Goal: Information Seeking & Learning: Learn about a topic

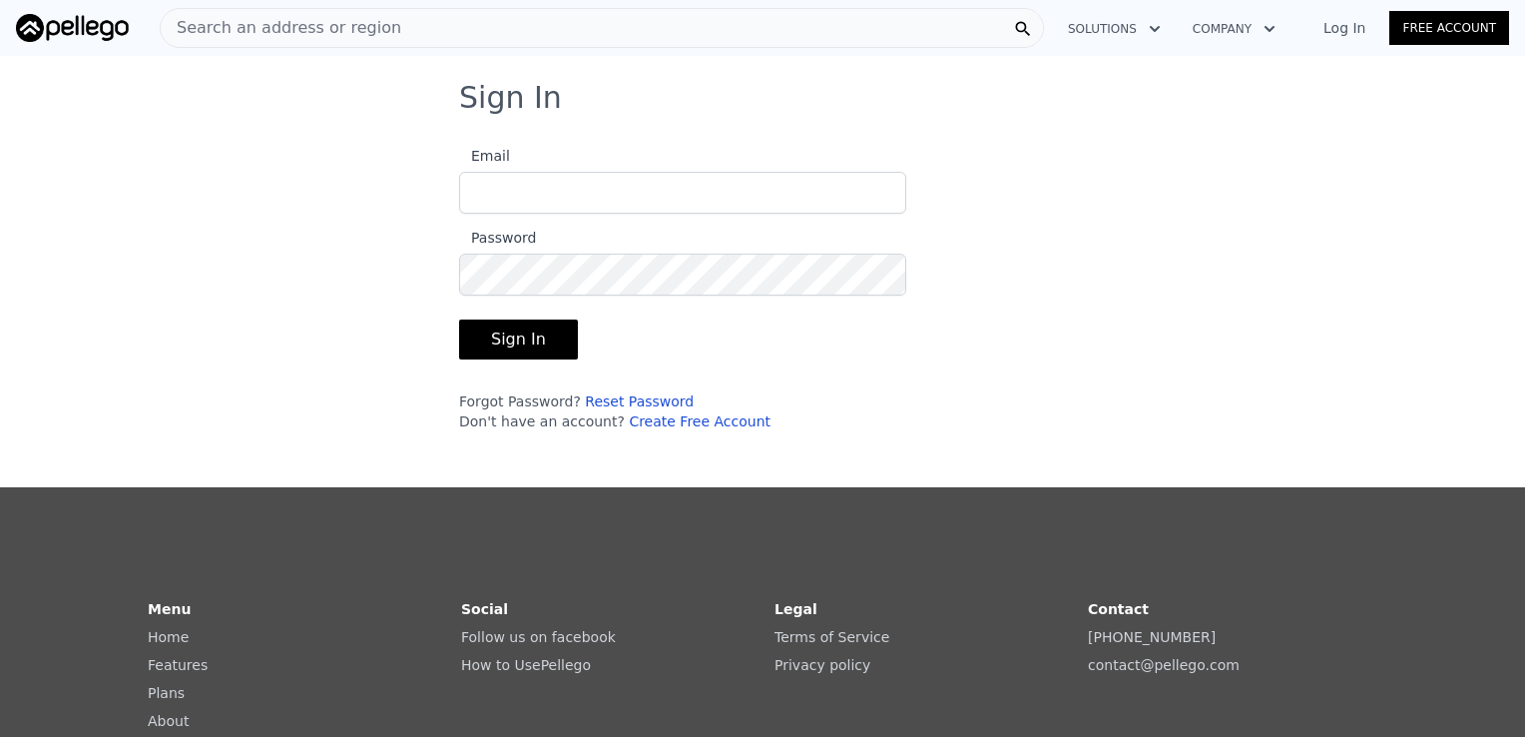
type input "[EMAIL_ADDRESS][DOMAIN_NAME]"
click at [511, 333] on button "Sign In" at bounding box center [518, 339] width 119 height 40
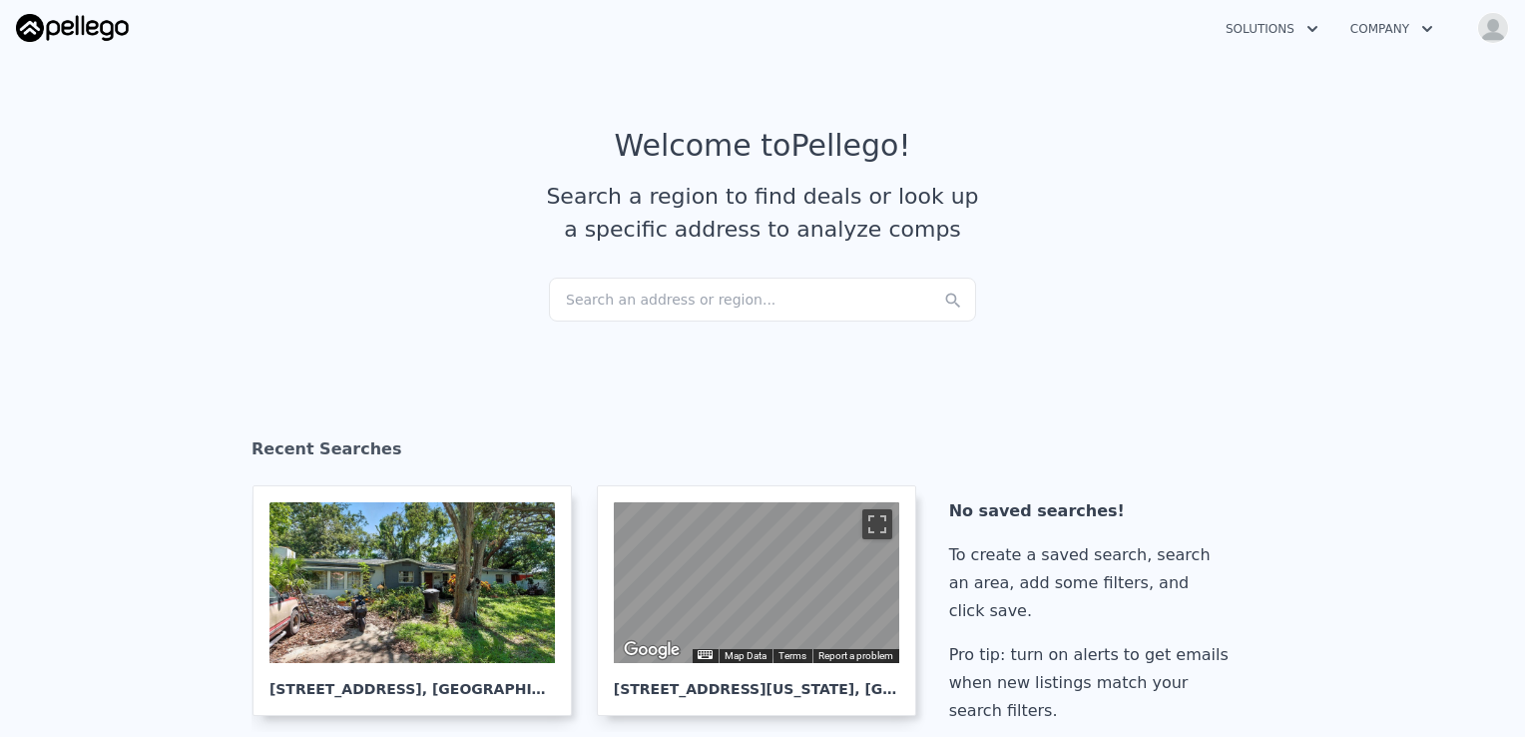
click at [647, 297] on div "Search an address or region..." at bounding box center [762, 300] width 427 height 44
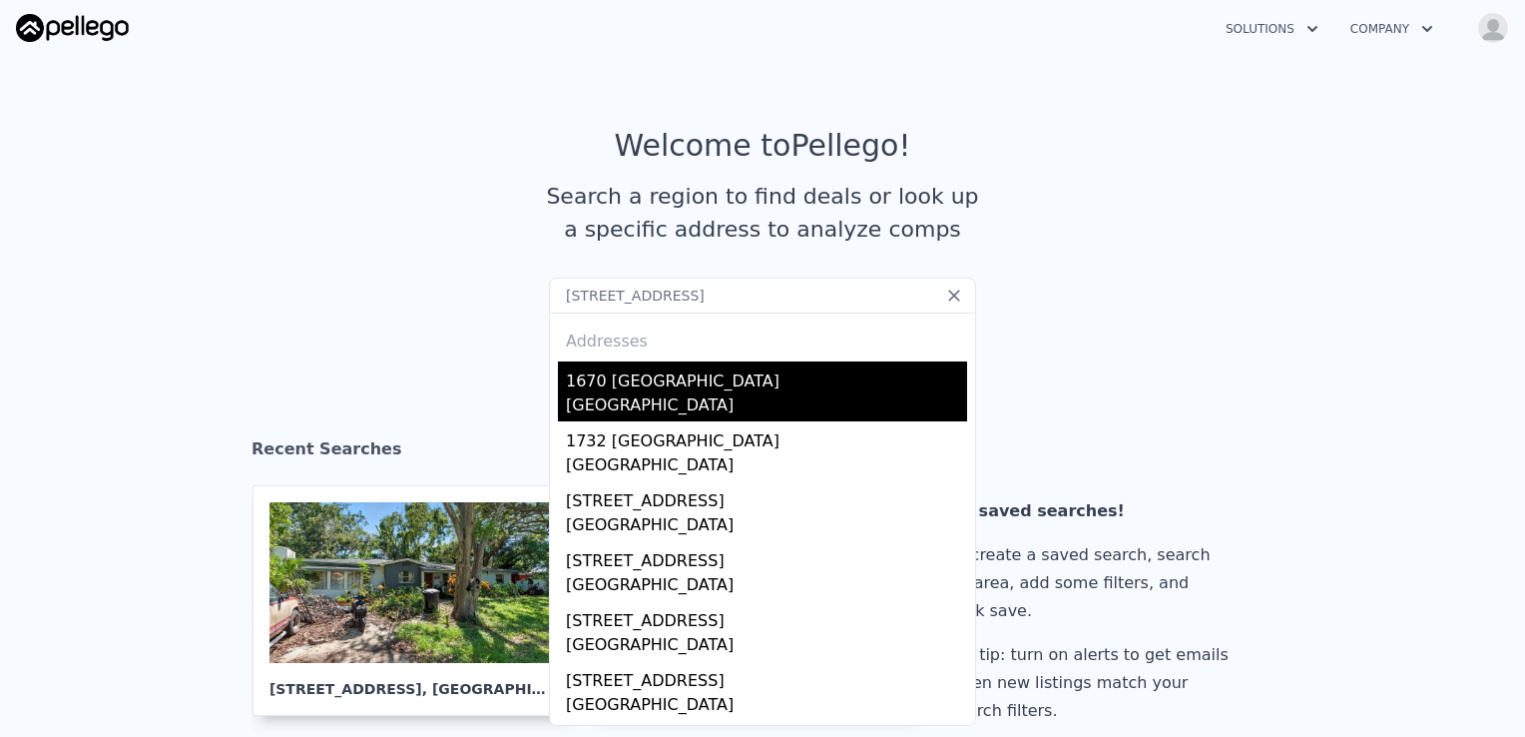
type input "[STREET_ADDRESS]"
click at [700, 384] on div "1670 [GEOGRAPHIC_DATA]" at bounding box center [766, 377] width 401 height 32
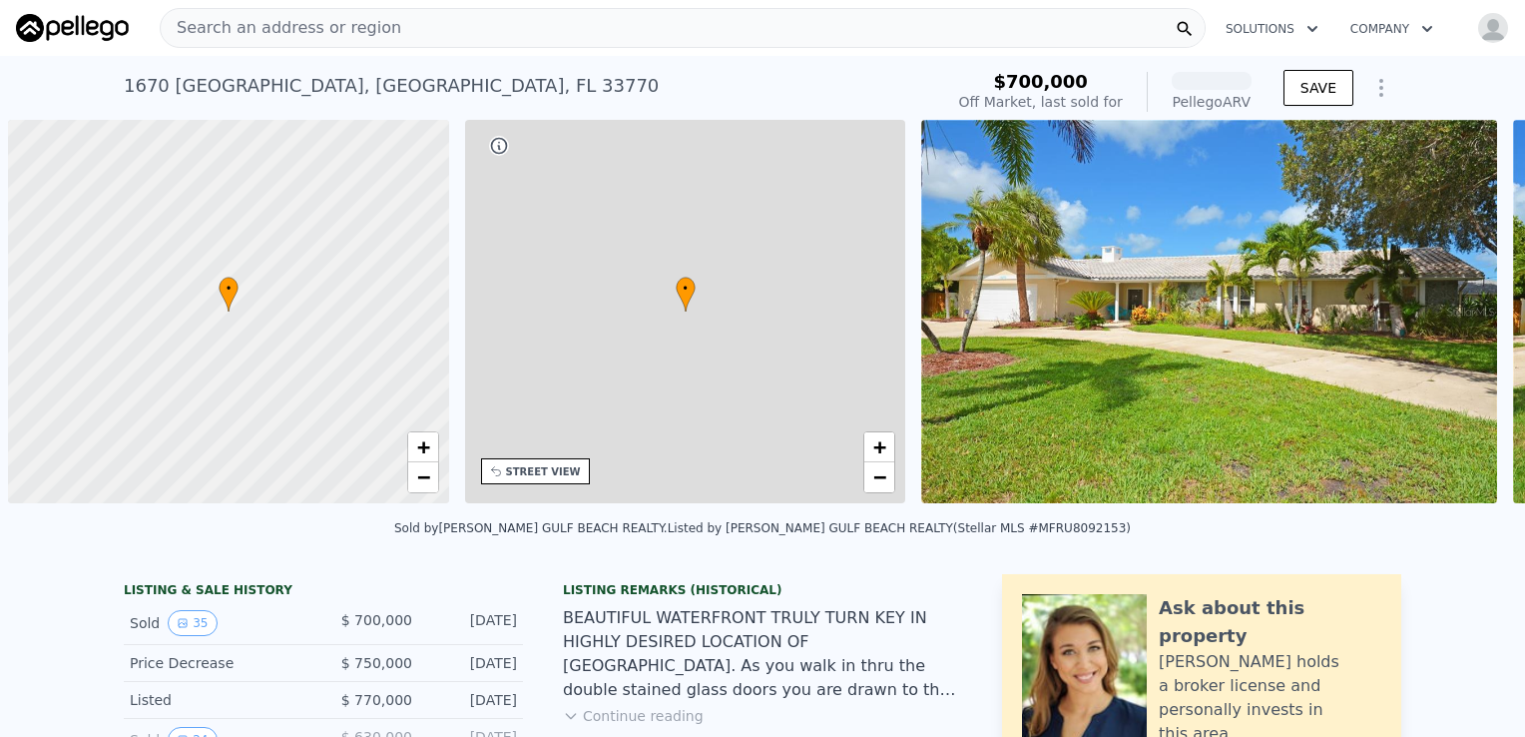
scroll to position [0, 8]
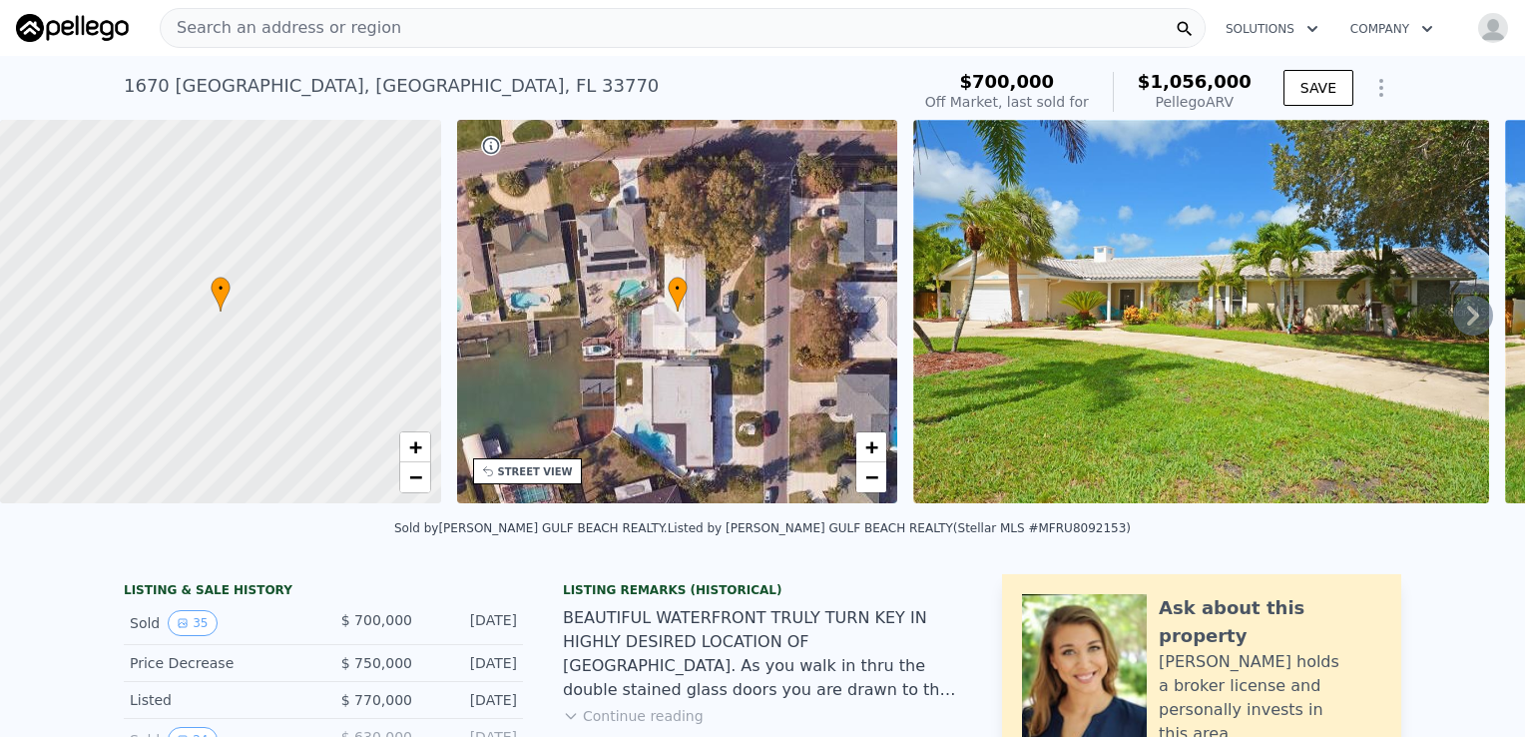
click at [278, 27] on span "Search an address or region" at bounding box center [281, 28] width 241 height 24
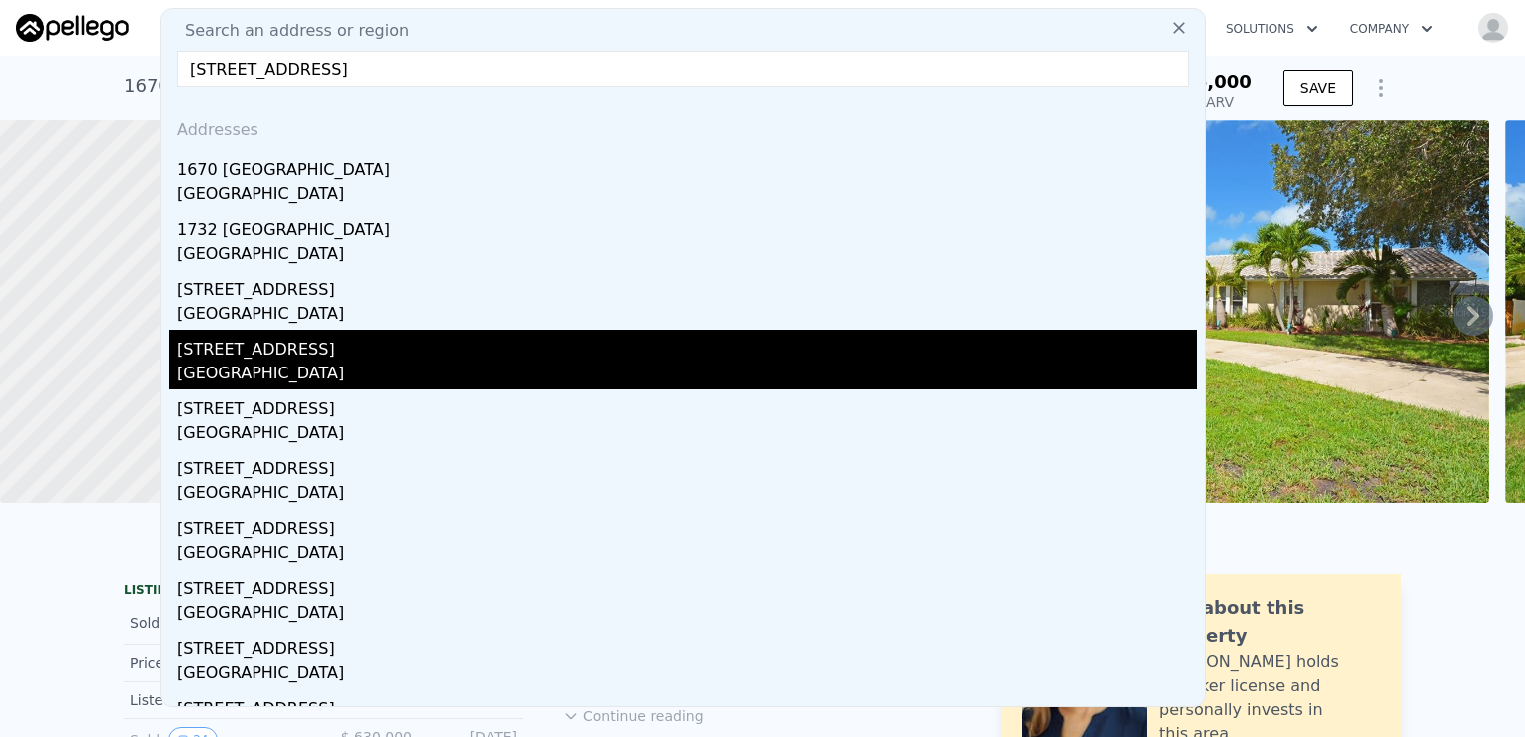
scroll to position [0, 0]
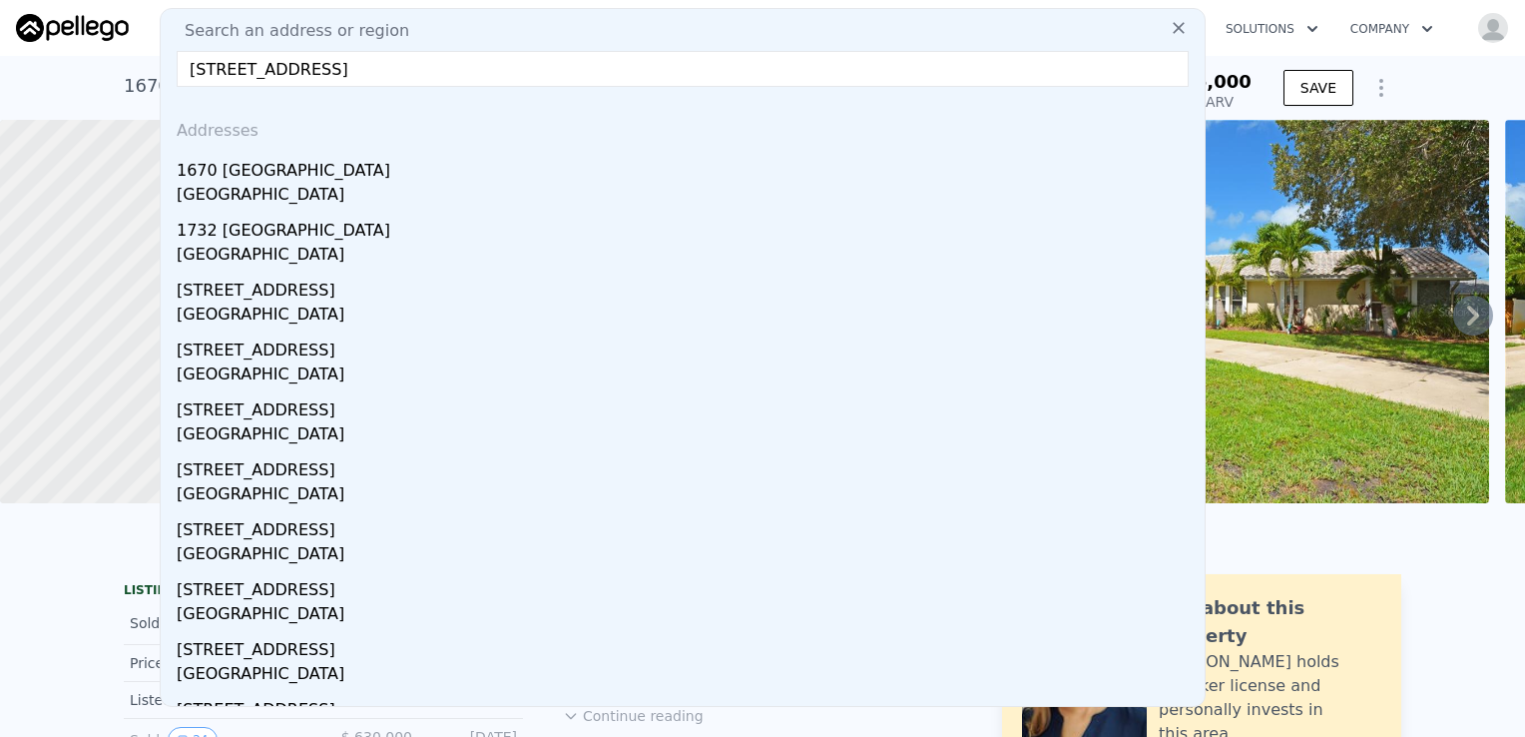
drag, startPoint x: 585, startPoint y: 74, endPoint x: 431, endPoint y: 75, distance: 153.7
click at [431, 75] on input "[STREET_ADDRESS]" at bounding box center [683, 69] width 1012 height 36
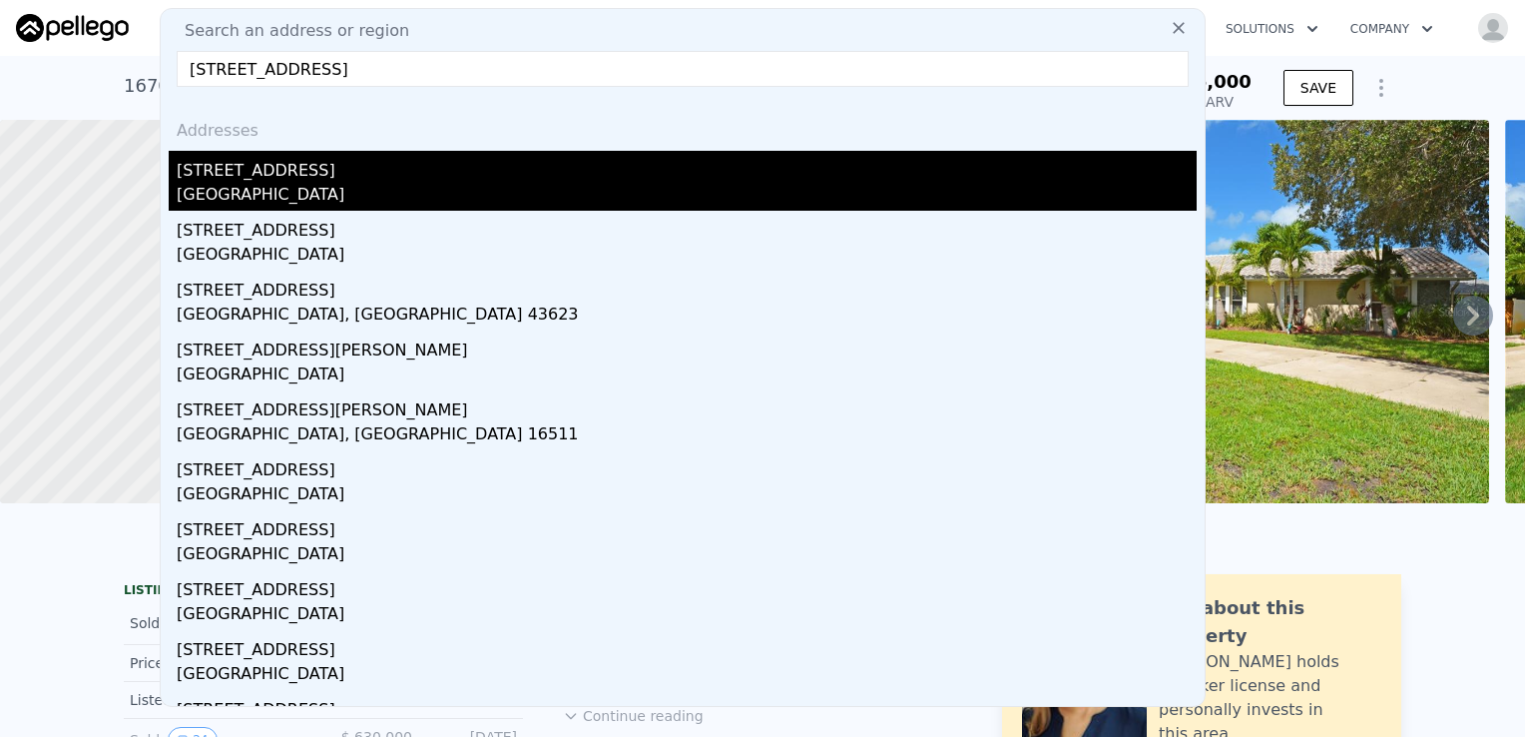
type input "[STREET_ADDRESS]"
click at [290, 183] on div "[GEOGRAPHIC_DATA]" at bounding box center [687, 197] width 1020 height 28
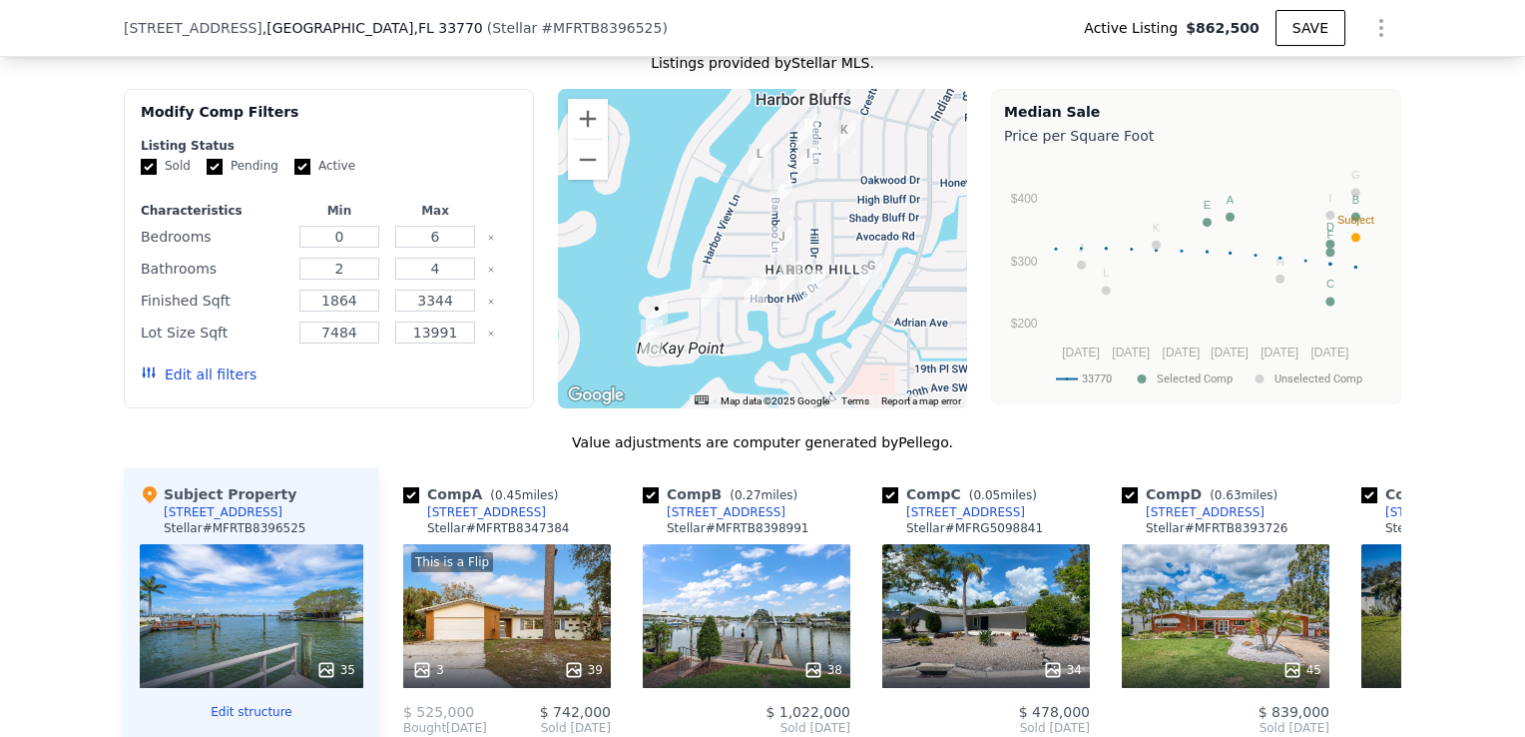
scroll to position [1789, 0]
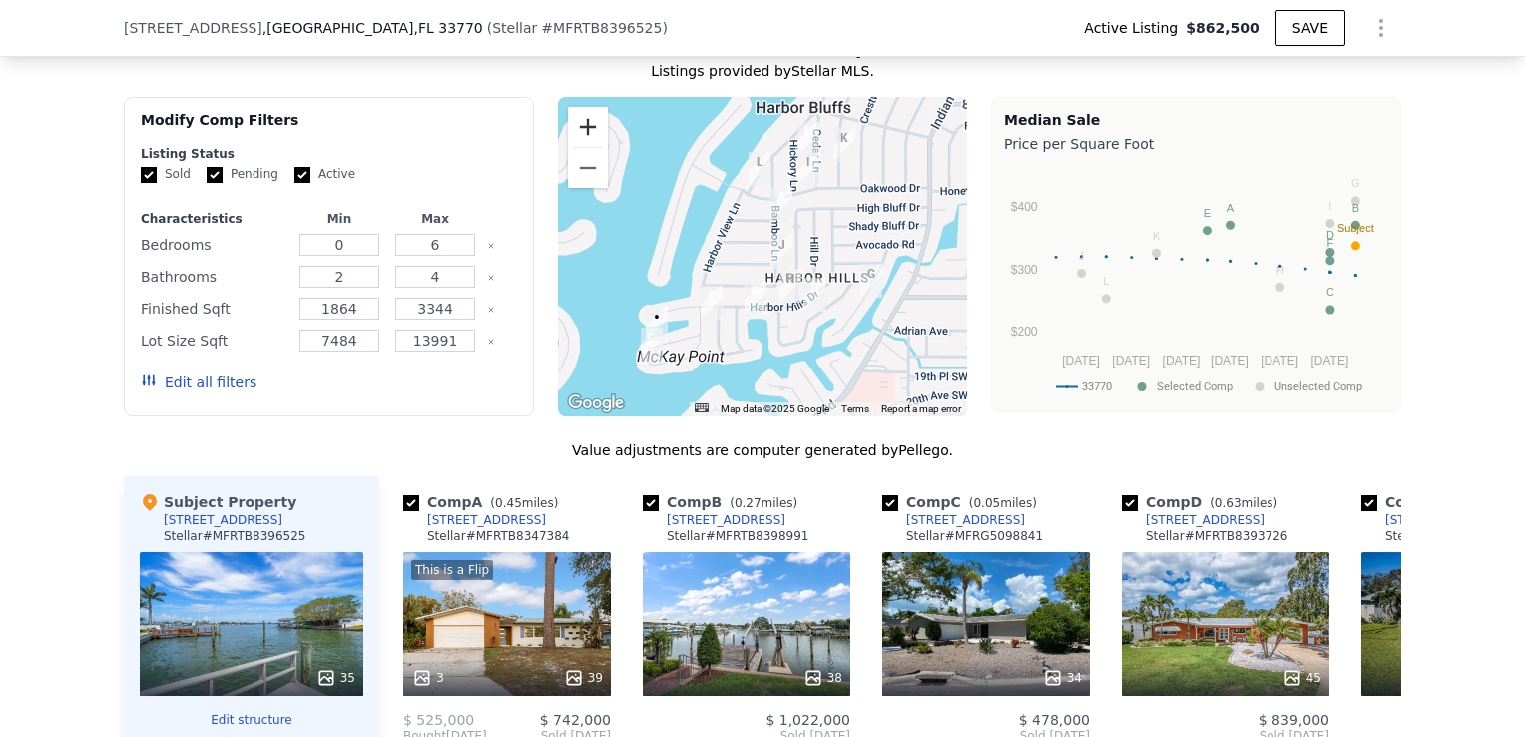
click at [572, 124] on button "Zoom in" at bounding box center [588, 127] width 40 height 40
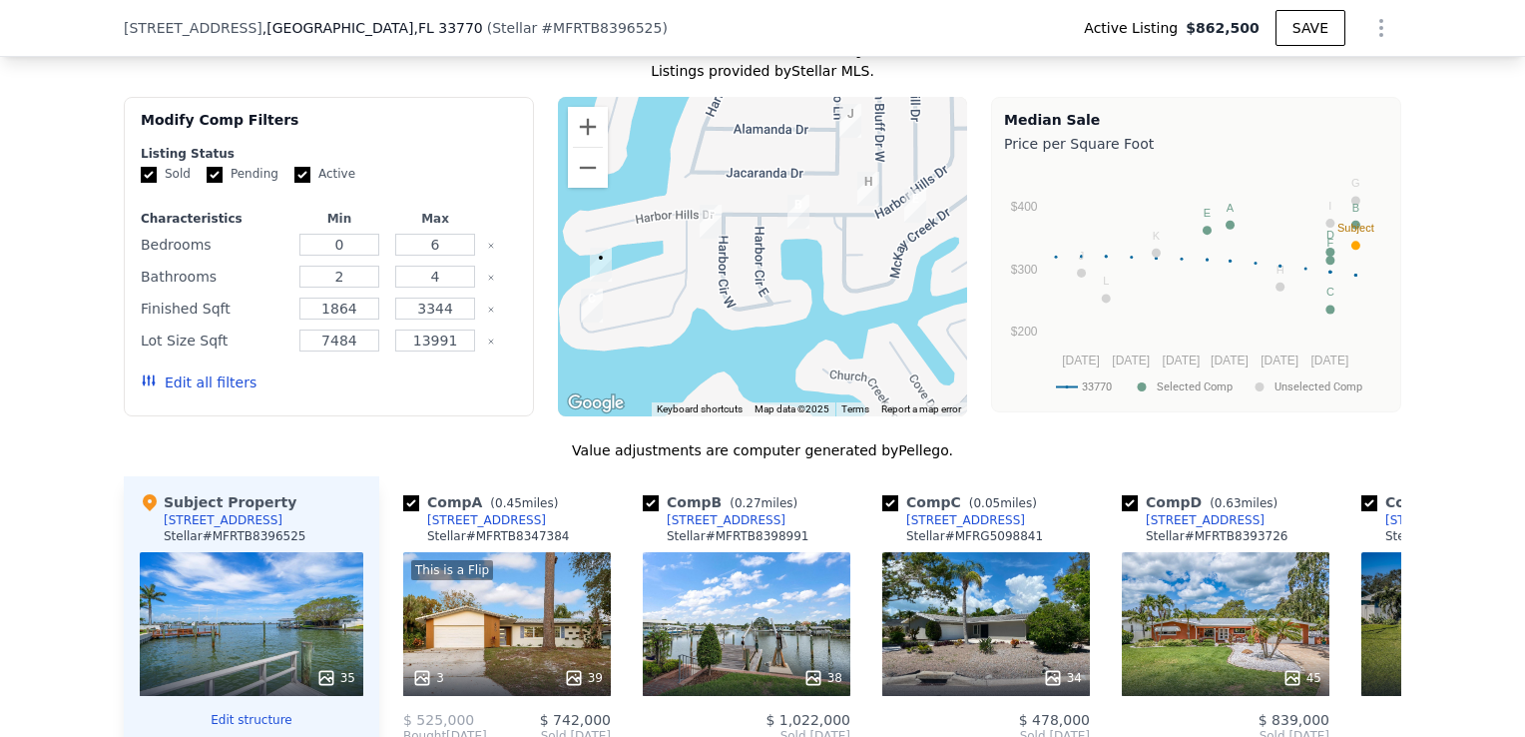
drag, startPoint x: 720, startPoint y: 296, endPoint x: 763, endPoint y: 166, distance: 137.6
click at [763, 167] on div at bounding box center [763, 256] width 410 height 319
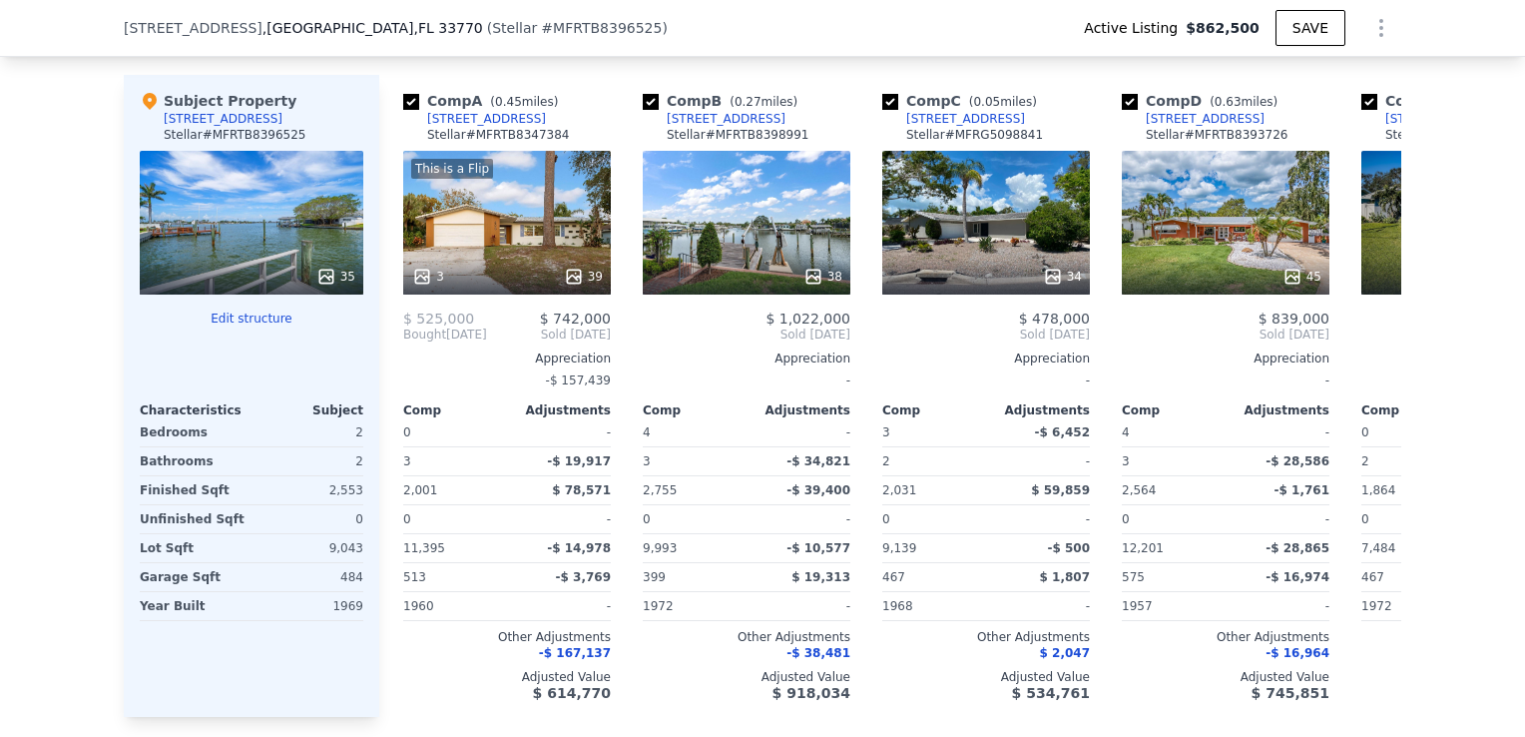
scroll to position [2088, 0]
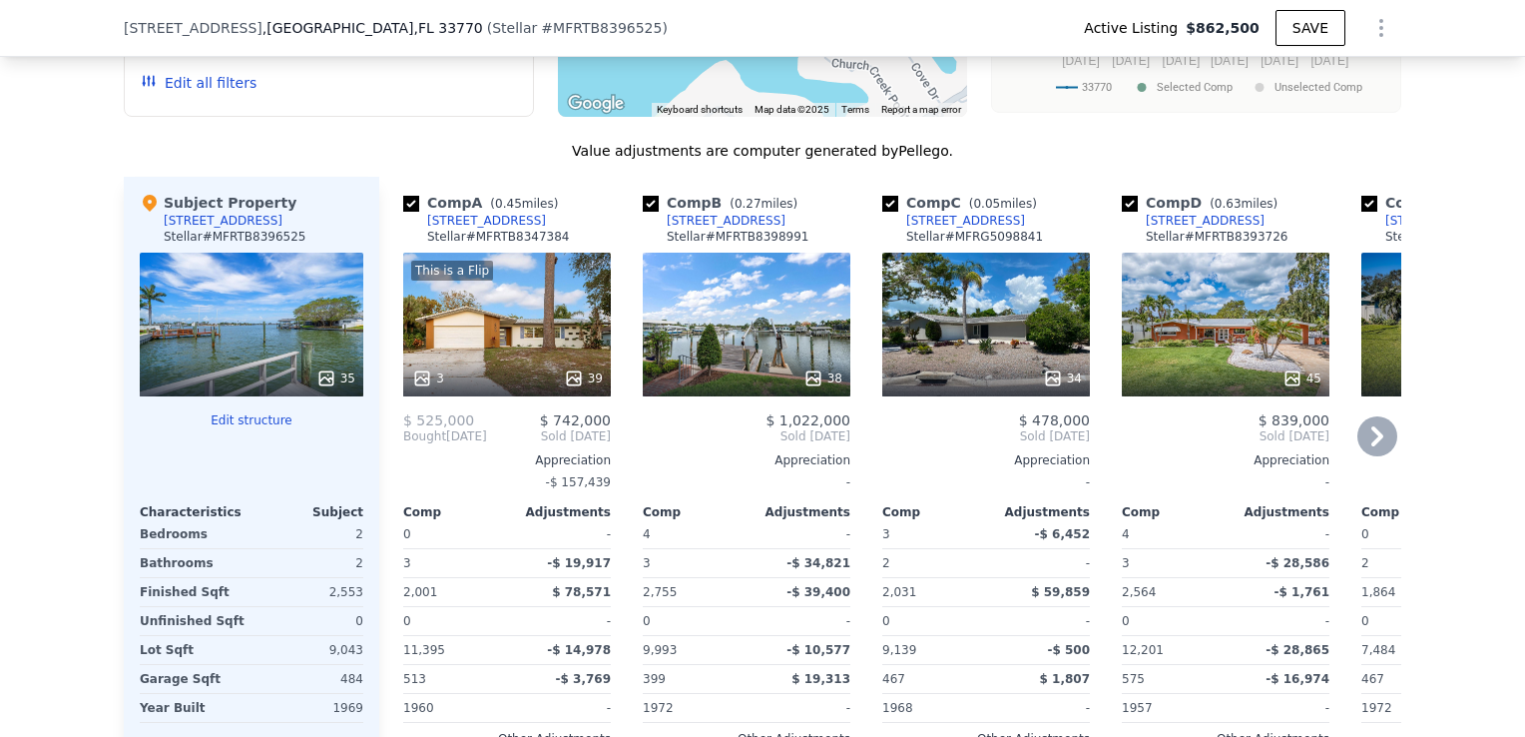
click at [747, 353] on div "38" at bounding box center [747, 325] width 208 height 144
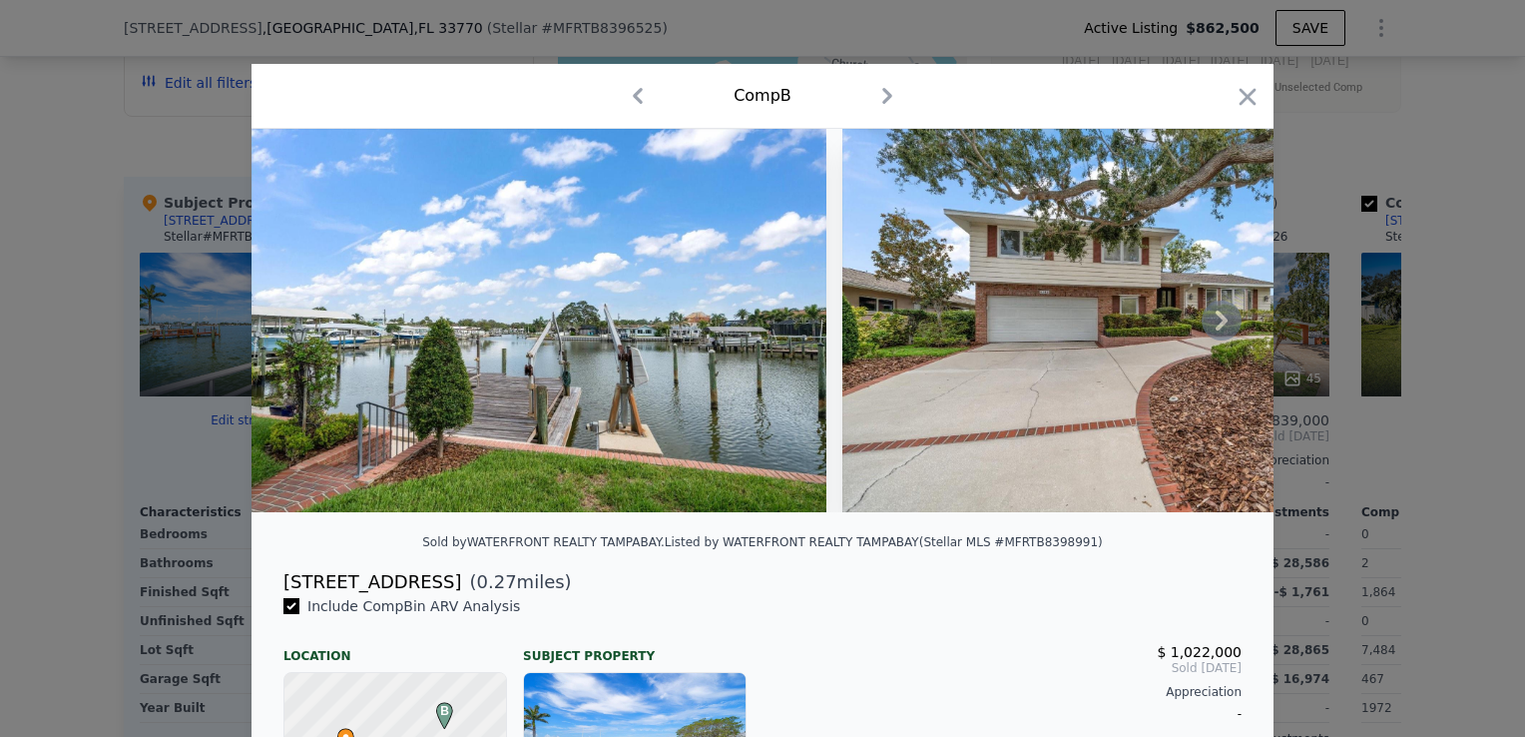
click at [1216, 330] on icon at bounding box center [1222, 320] width 12 height 20
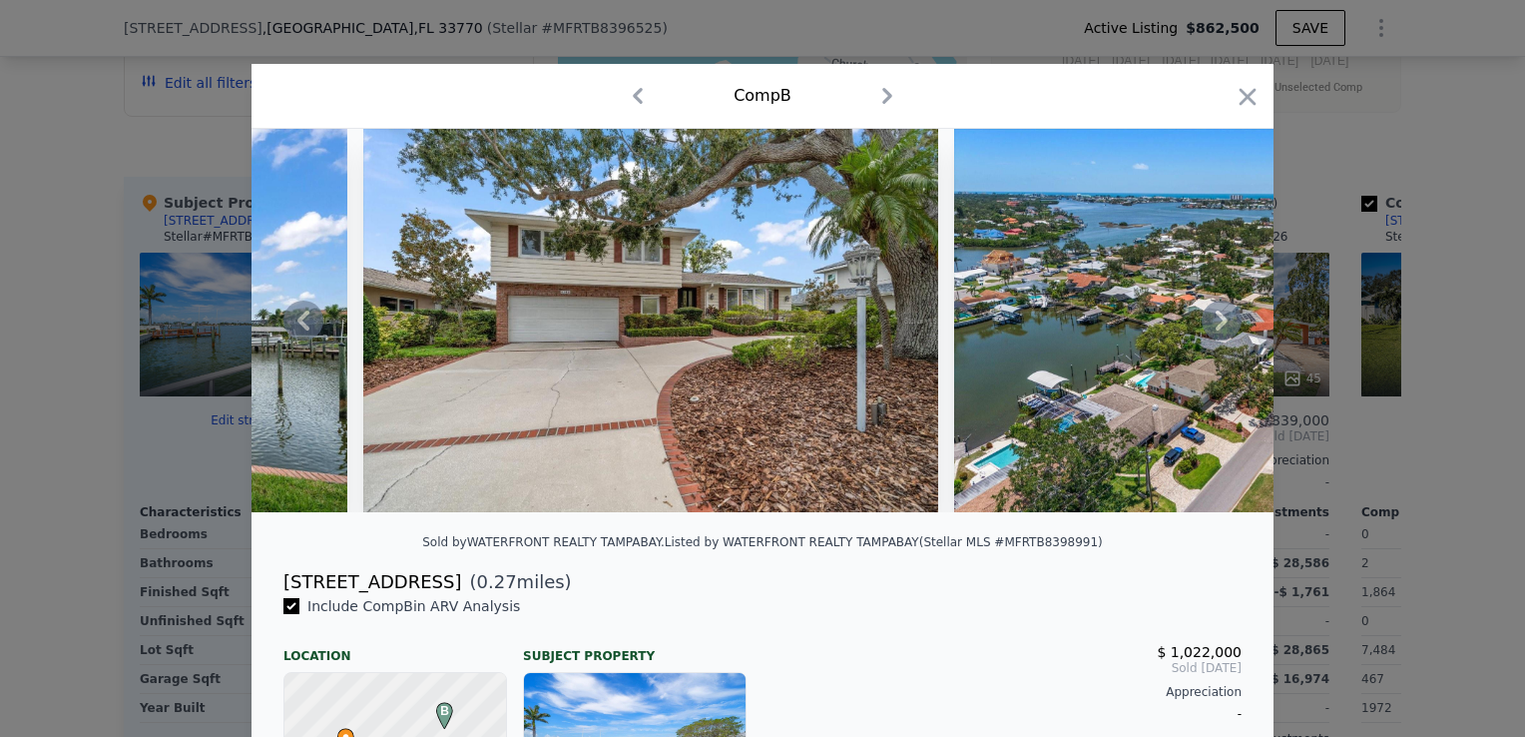
click at [1216, 330] on icon at bounding box center [1222, 320] width 12 height 20
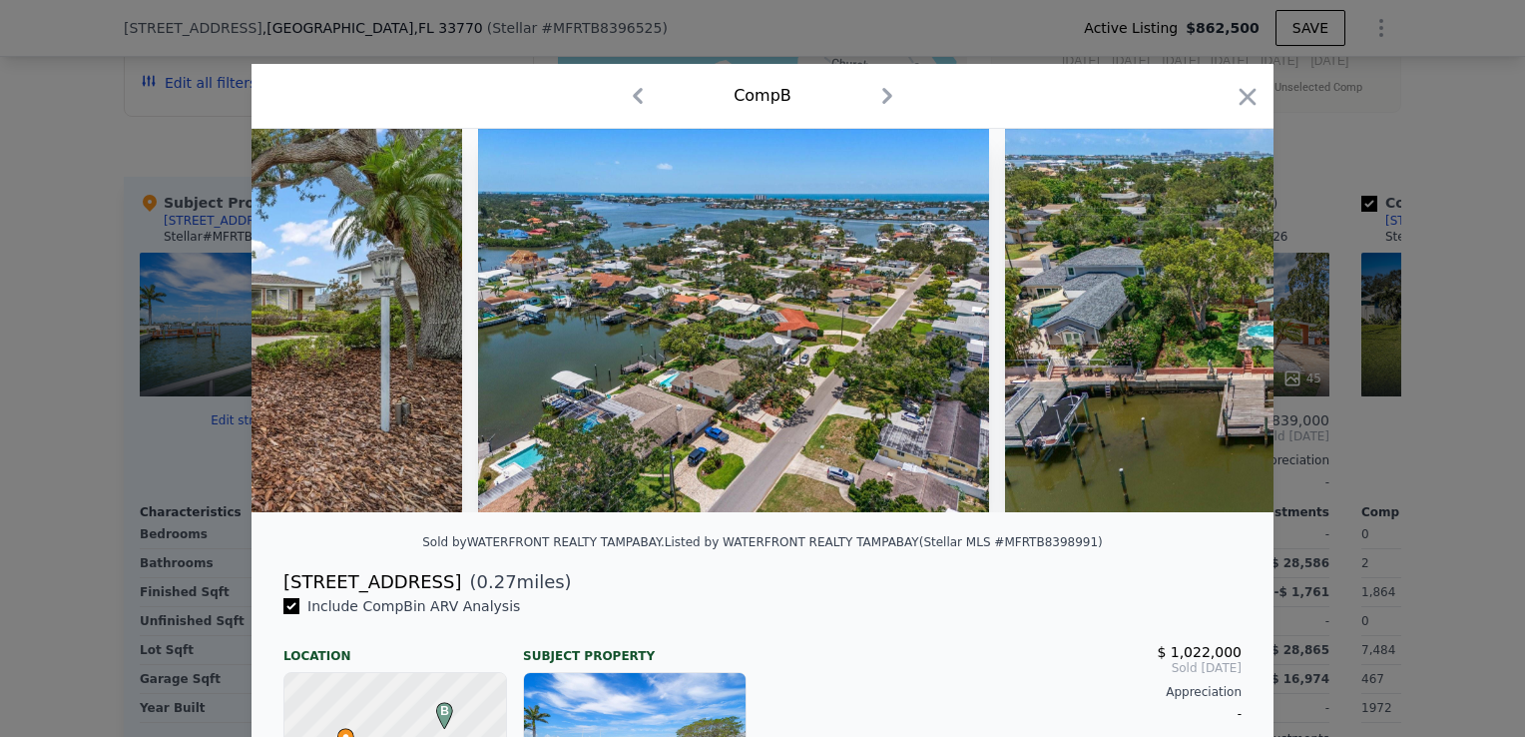
scroll to position [0, 958]
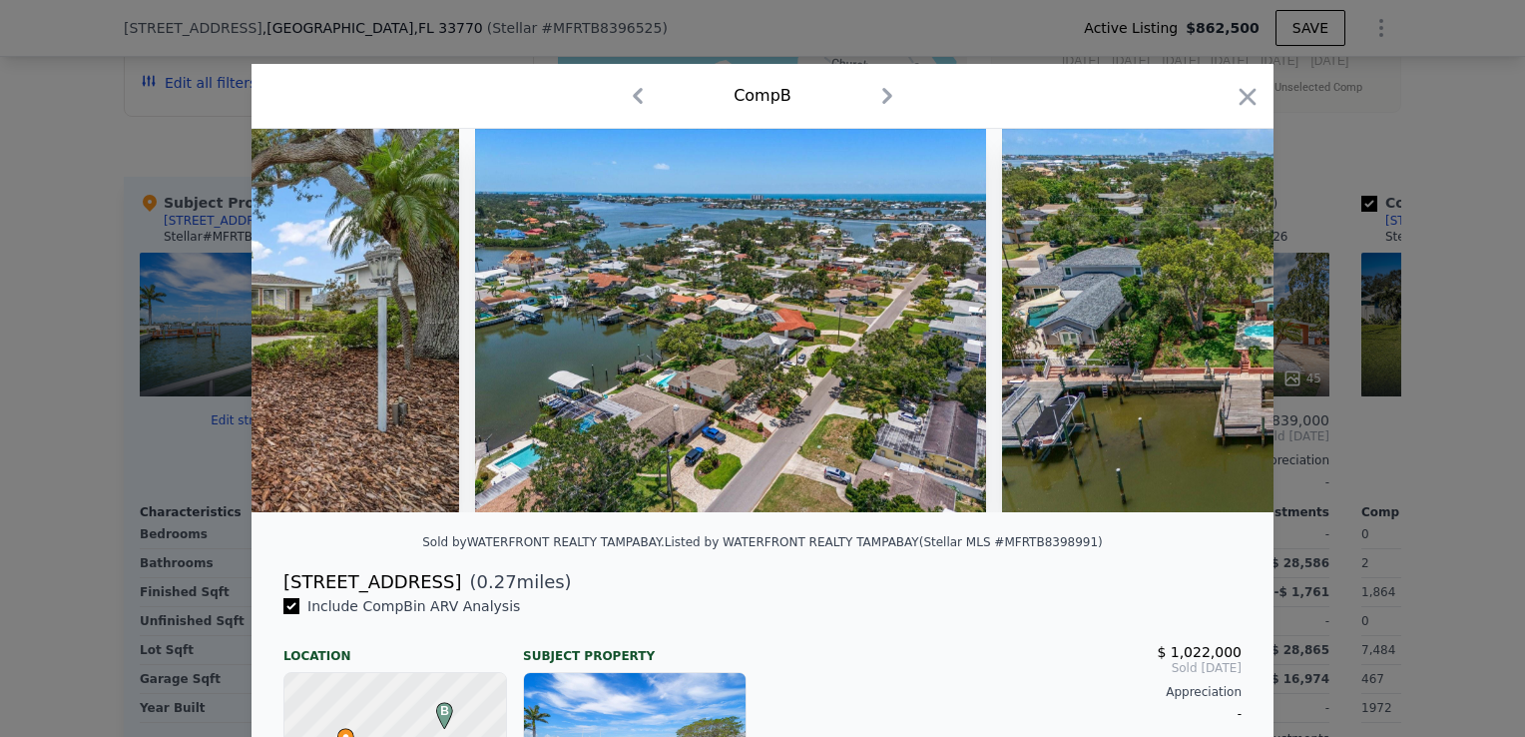
click at [1213, 333] on img at bounding box center [1257, 320] width 511 height 383
click at [1216, 330] on icon at bounding box center [1222, 320] width 12 height 20
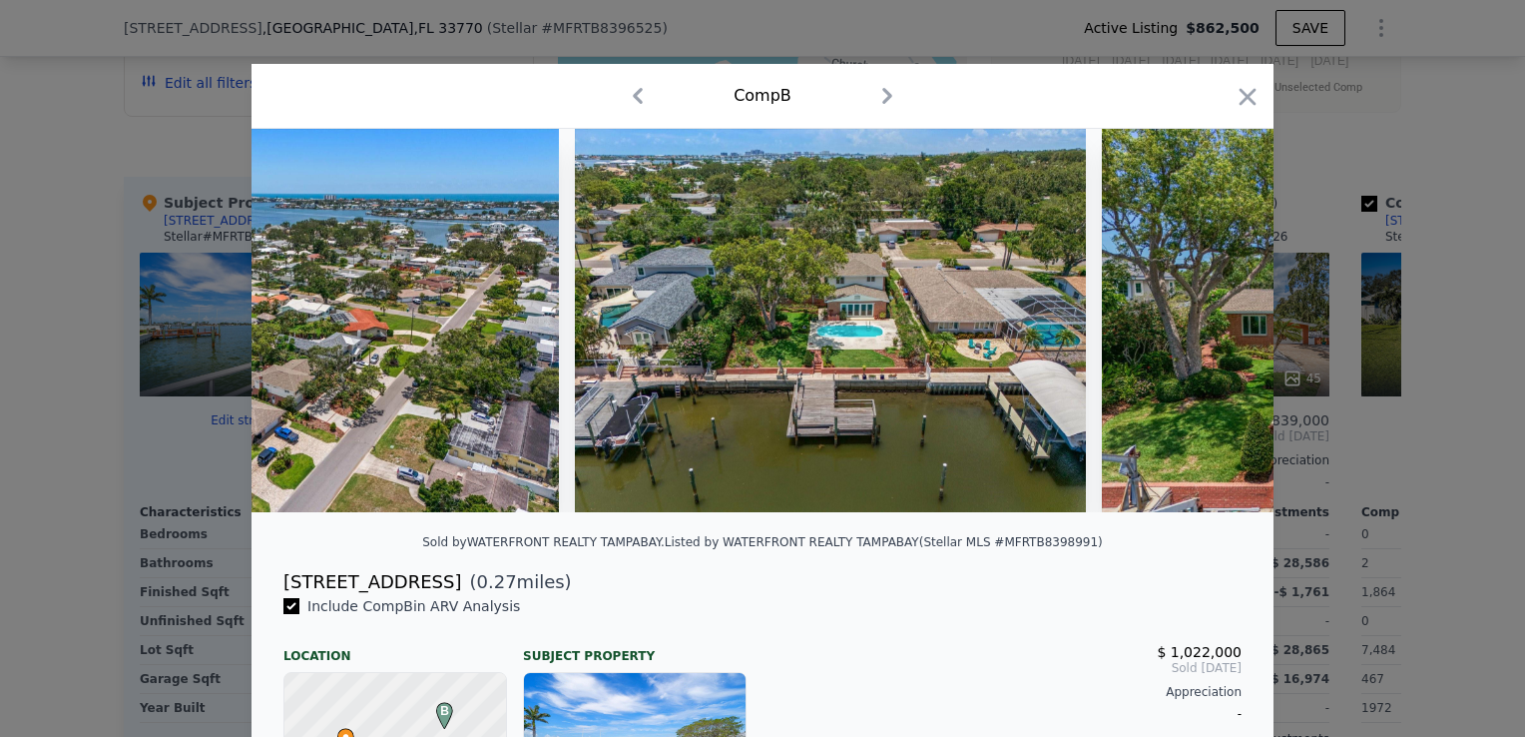
scroll to position [0, 1437]
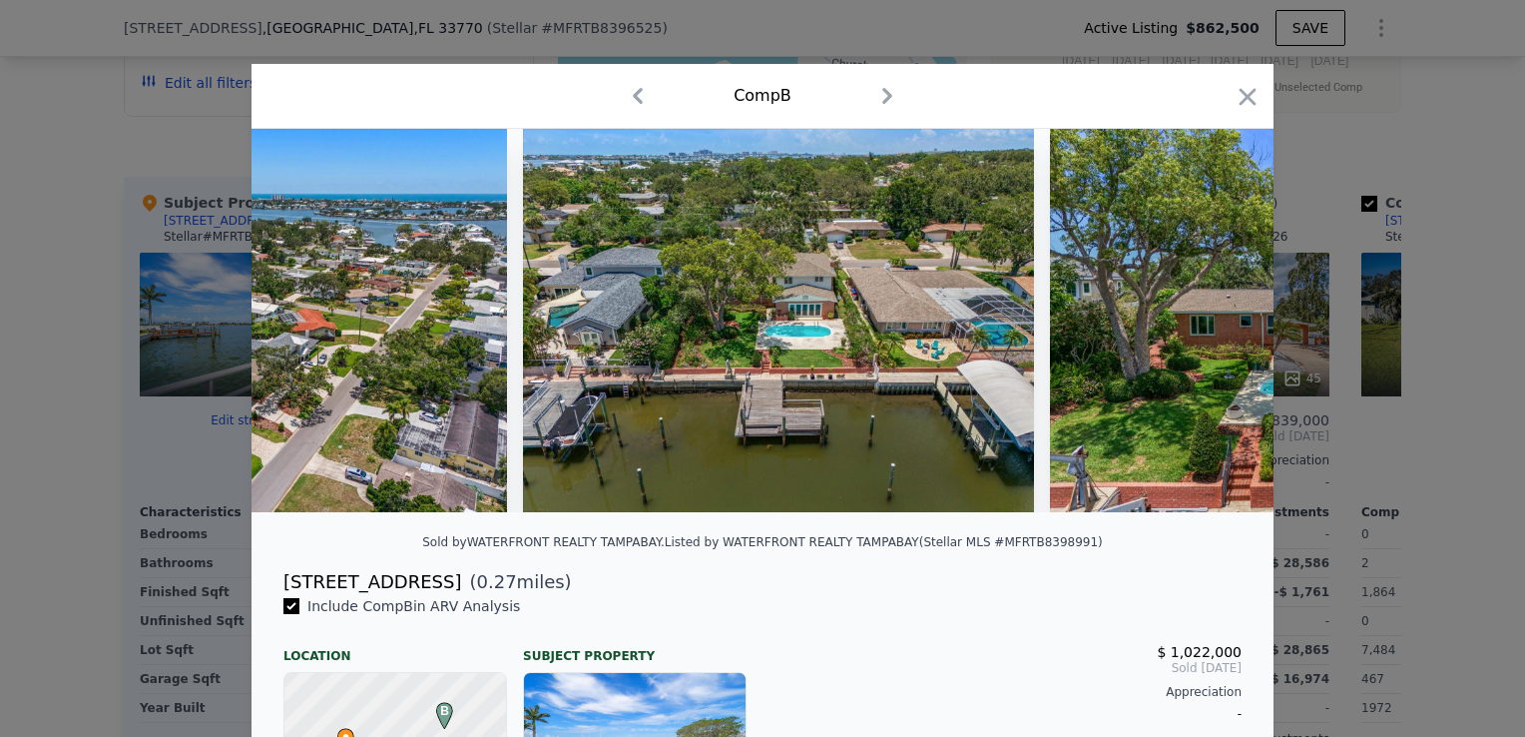
click at [1213, 333] on div at bounding box center [763, 320] width 1022 height 383
click at [1216, 330] on icon at bounding box center [1222, 320] width 12 height 20
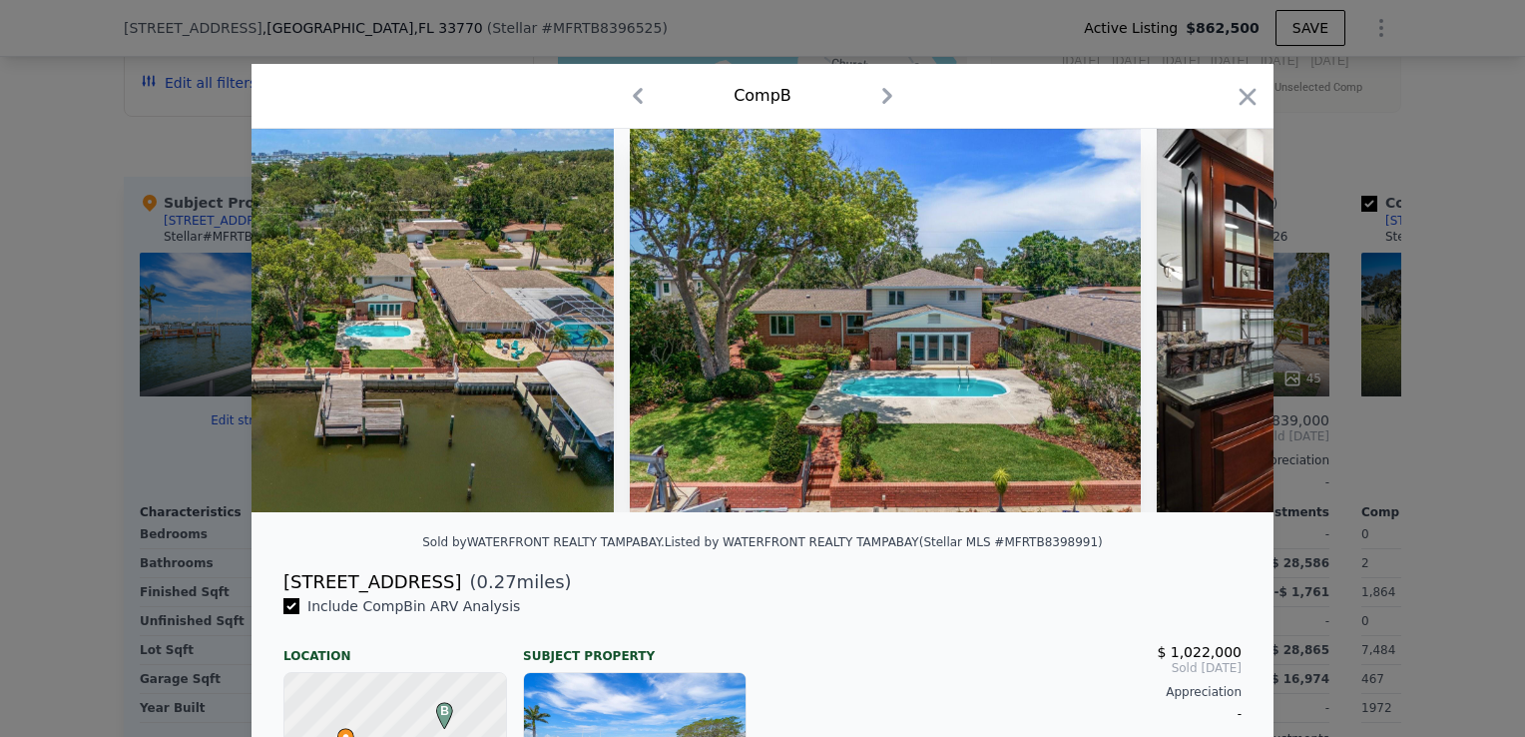
scroll to position [0, 1917]
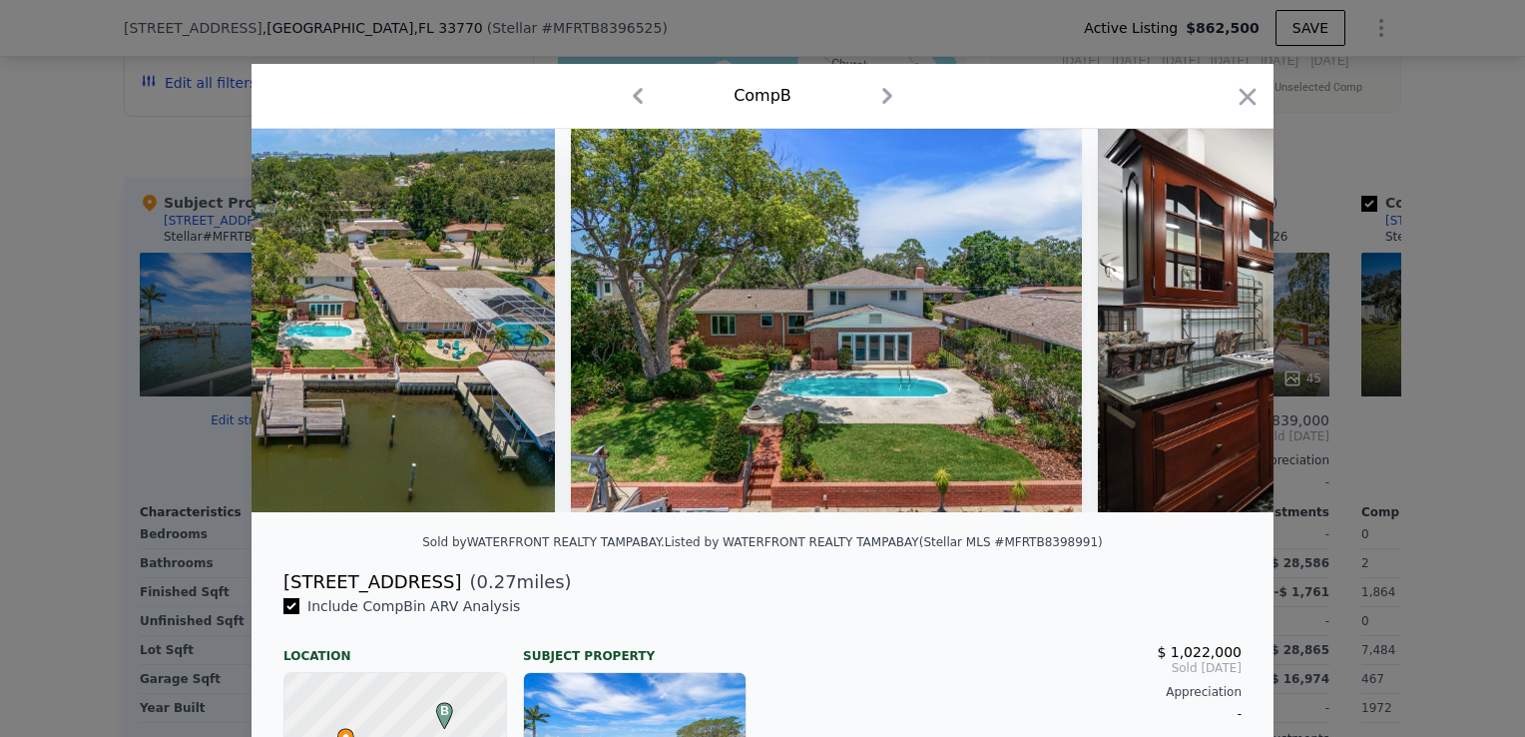
click at [1213, 333] on div at bounding box center [763, 320] width 1022 height 383
click at [1242, 98] on icon "button" at bounding box center [1248, 96] width 17 height 17
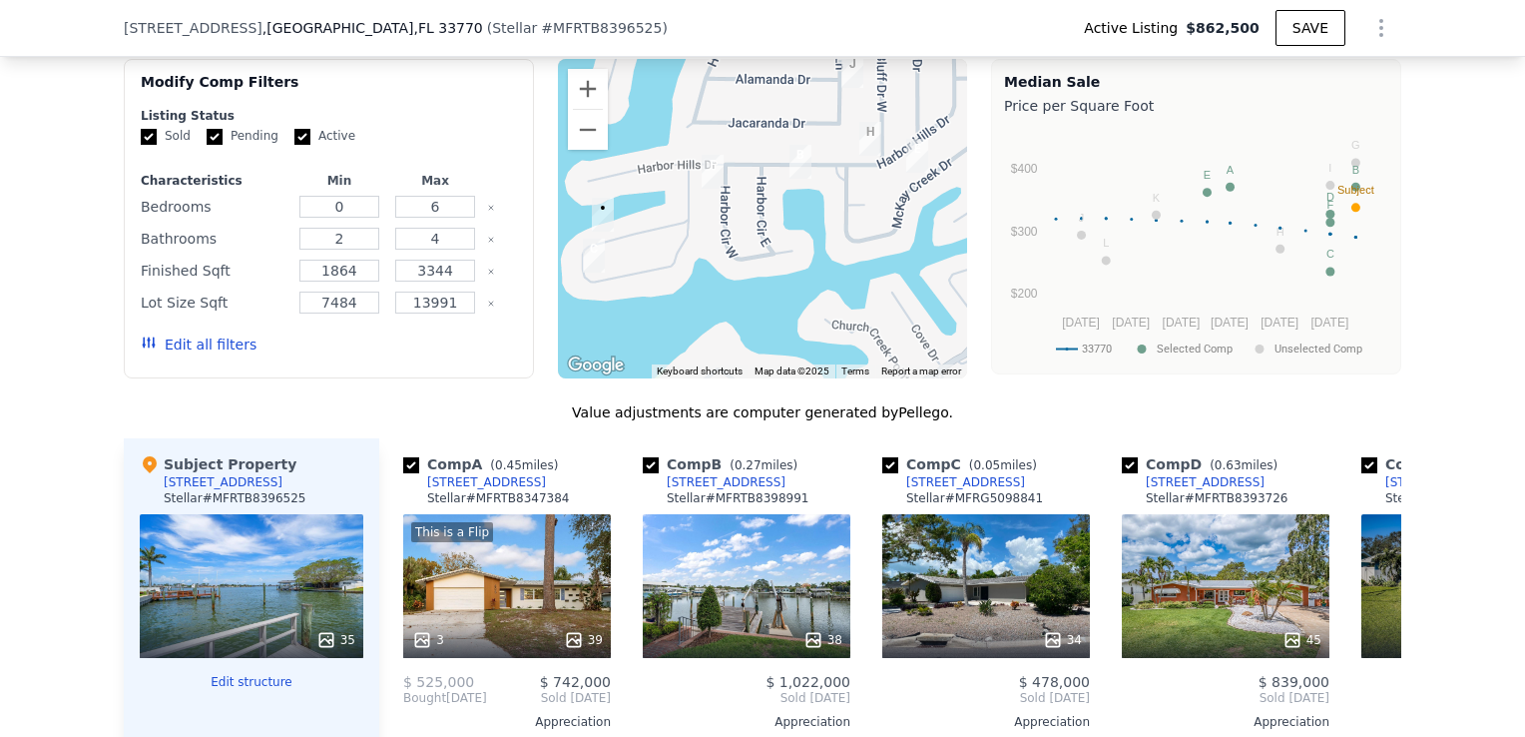
scroll to position [1789, 0]
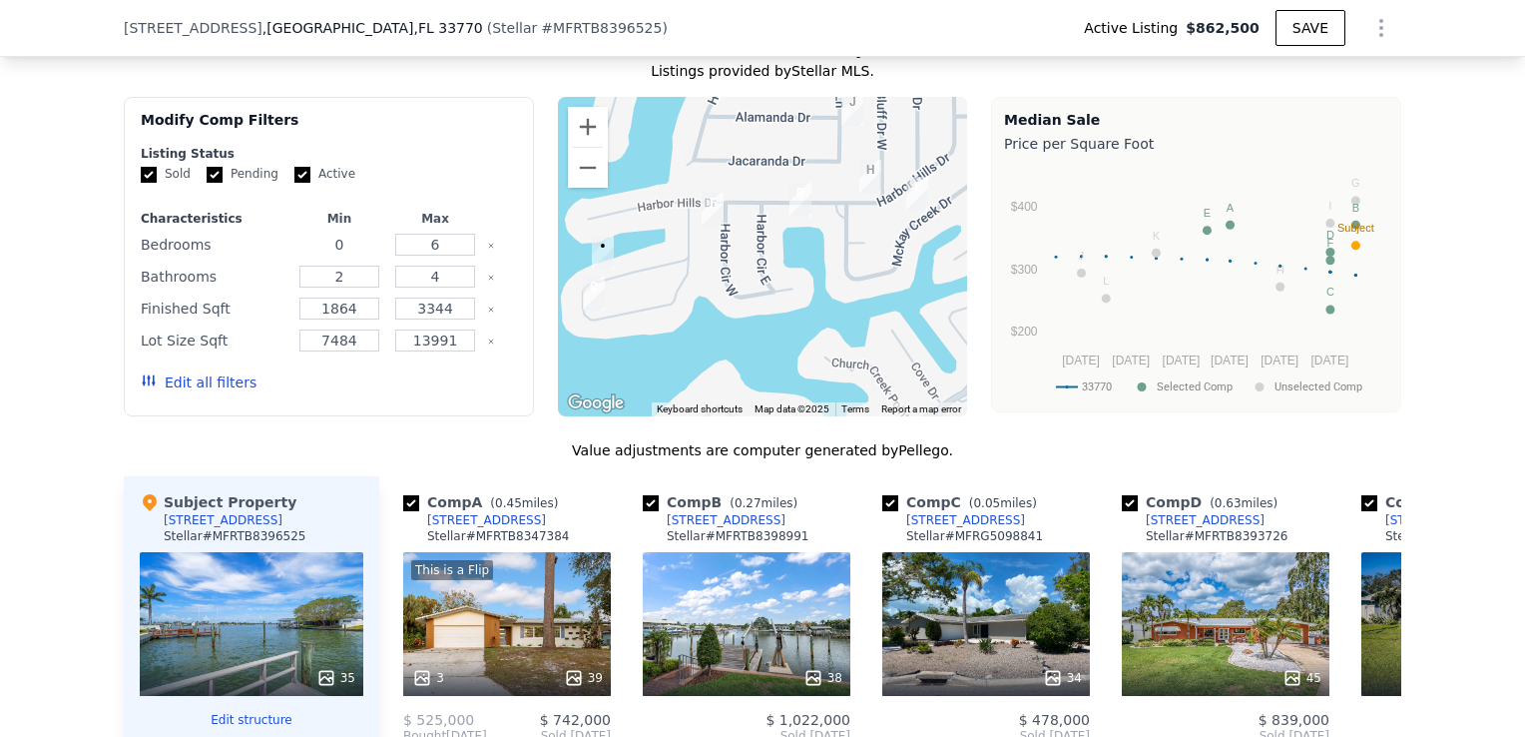
click at [347, 245] on input "0" at bounding box center [338, 245] width 79 height 22
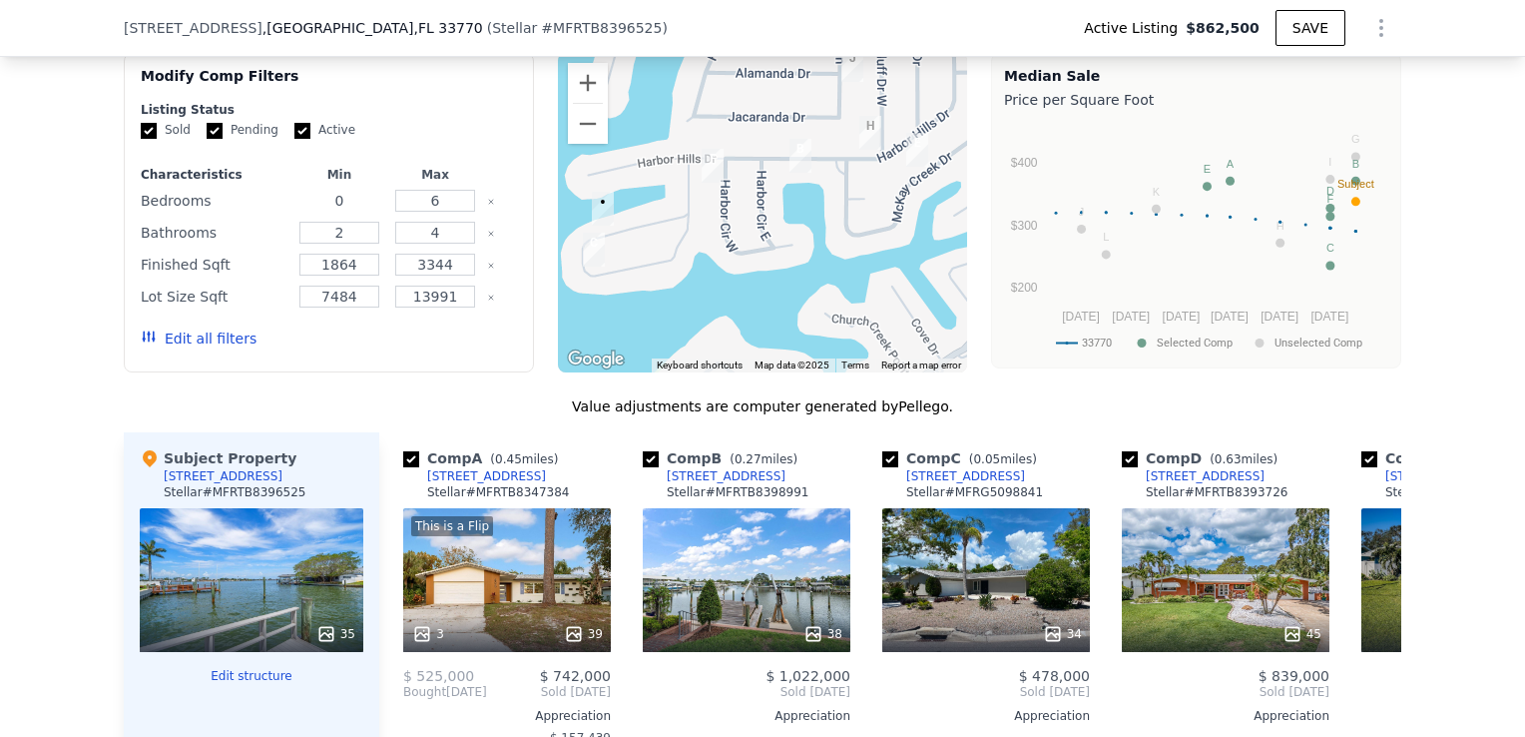
scroll to position [1989, 0]
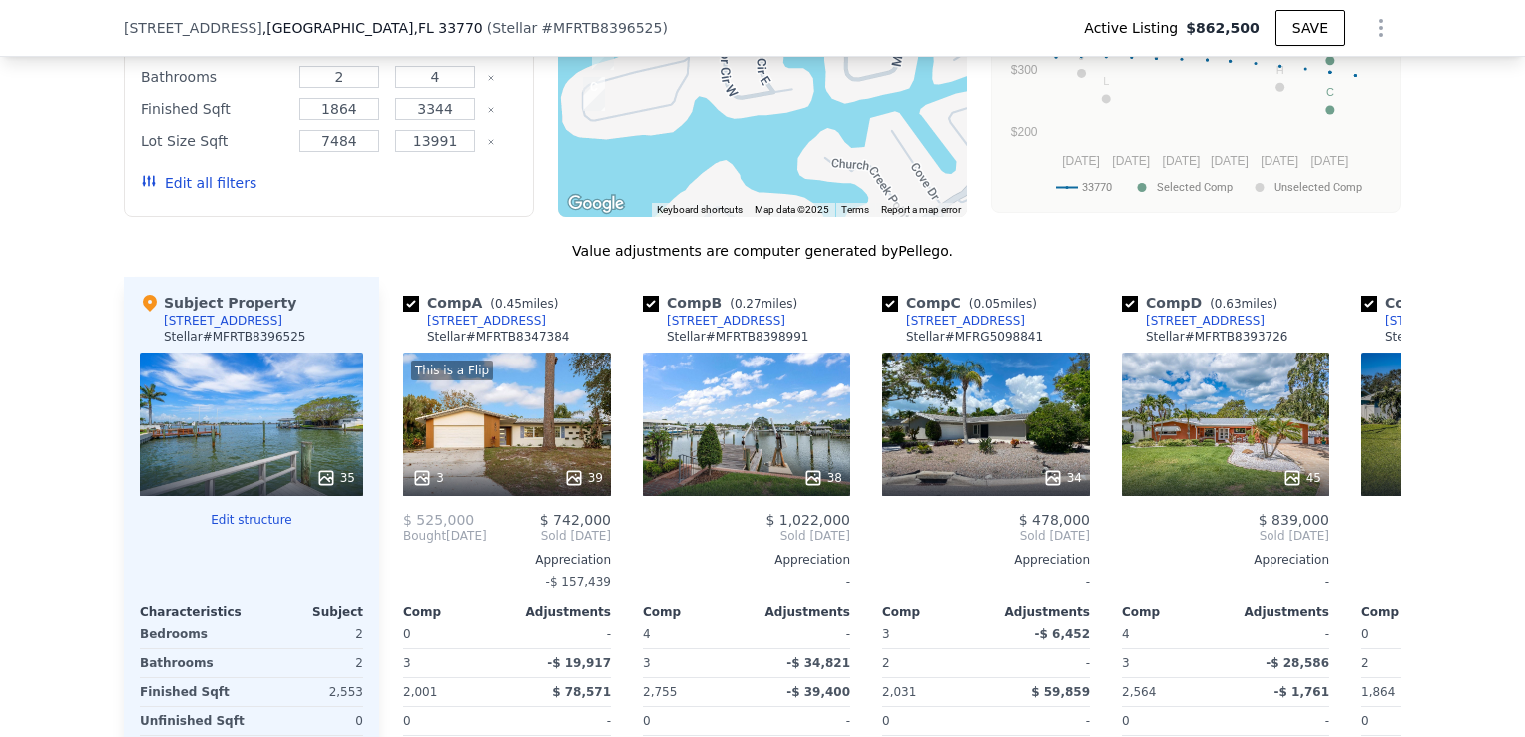
click at [261, 515] on button "Edit structure" at bounding box center [252, 520] width 224 height 16
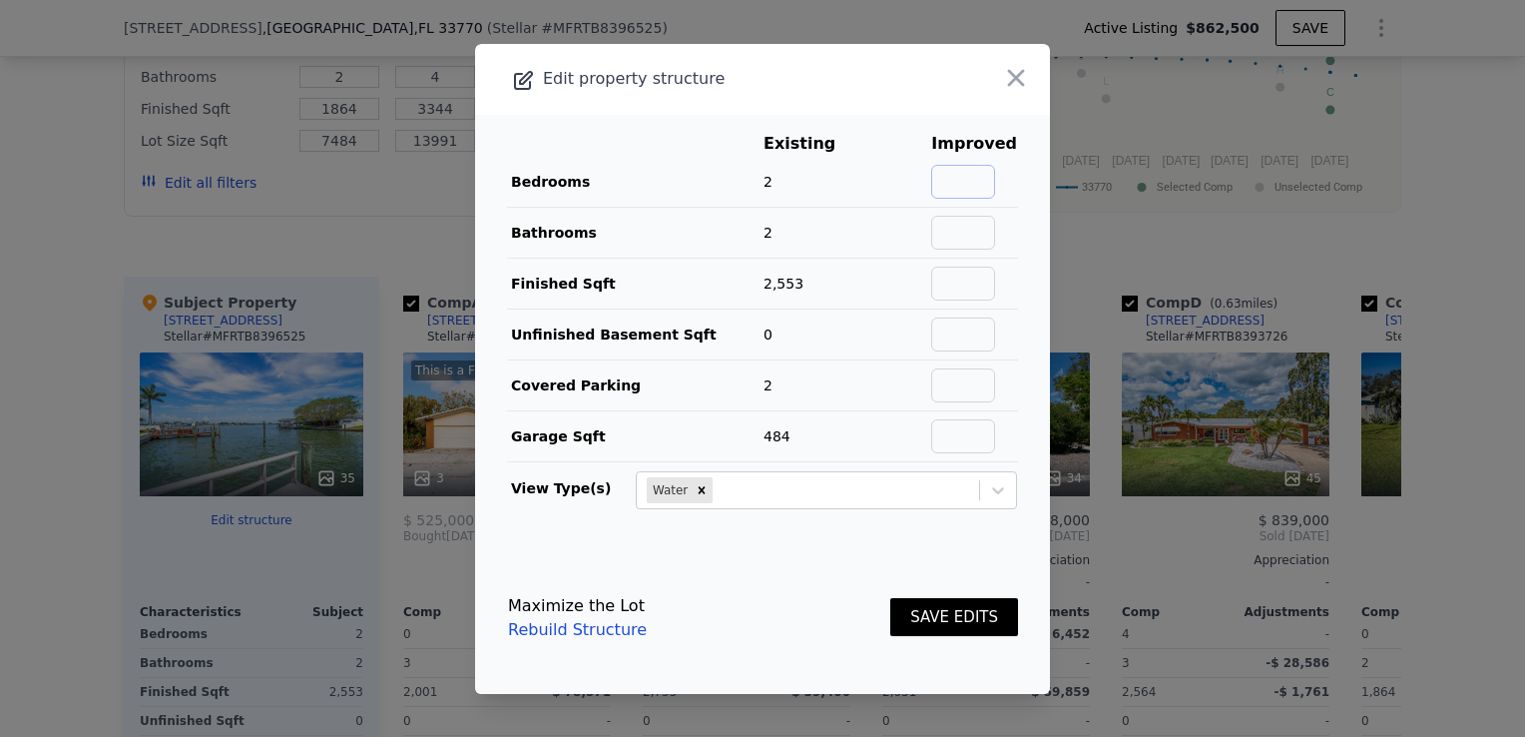
click at [960, 183] on input "text" at bounding box center [963, 182] width 64 height 34
type input "4"
click at [970, 234] on input "text" at bounding box center [963, 233] width 64 height 34
type input "3"
click at [988, 494] on icon at bounding box center [998, 490] width 20 height 20
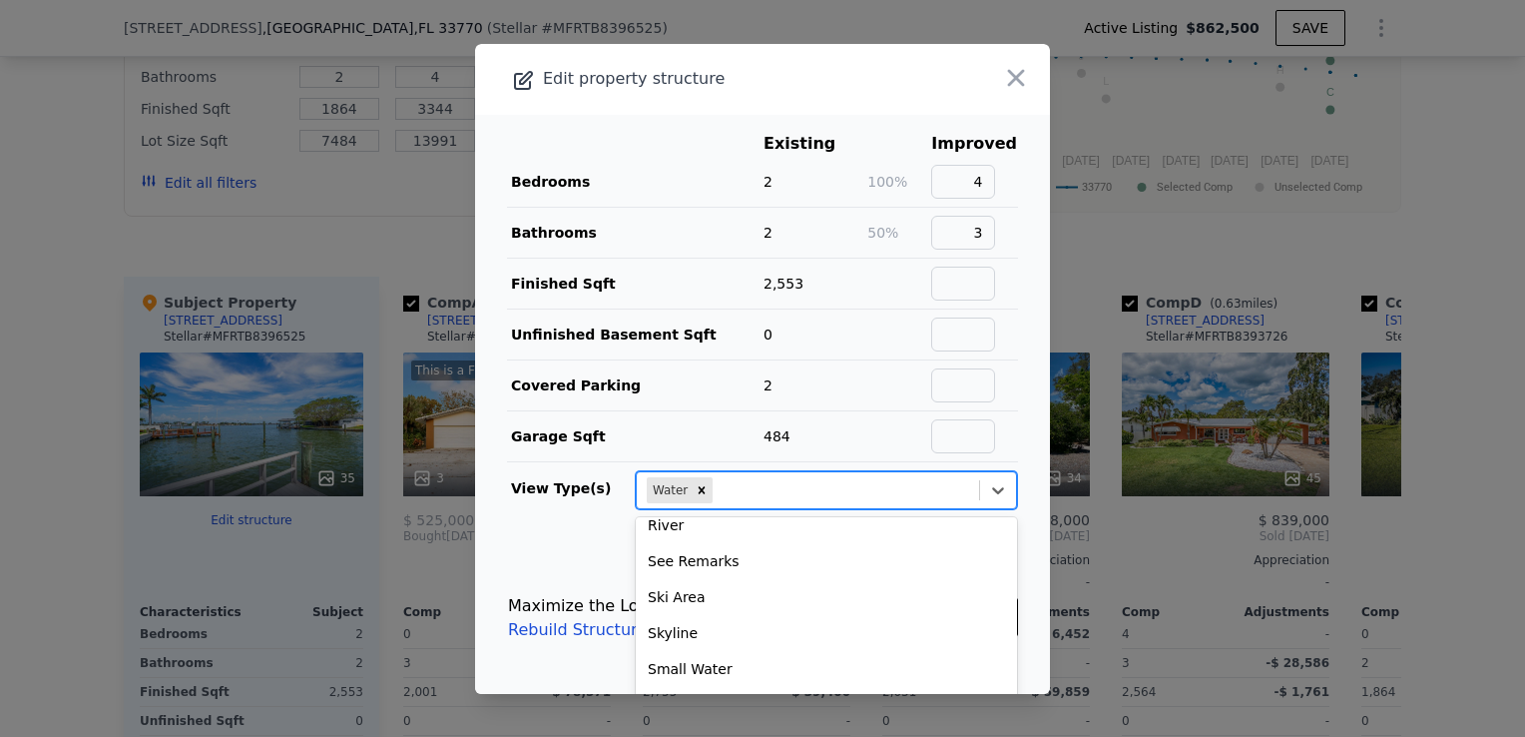
scroll to position [331, 0]
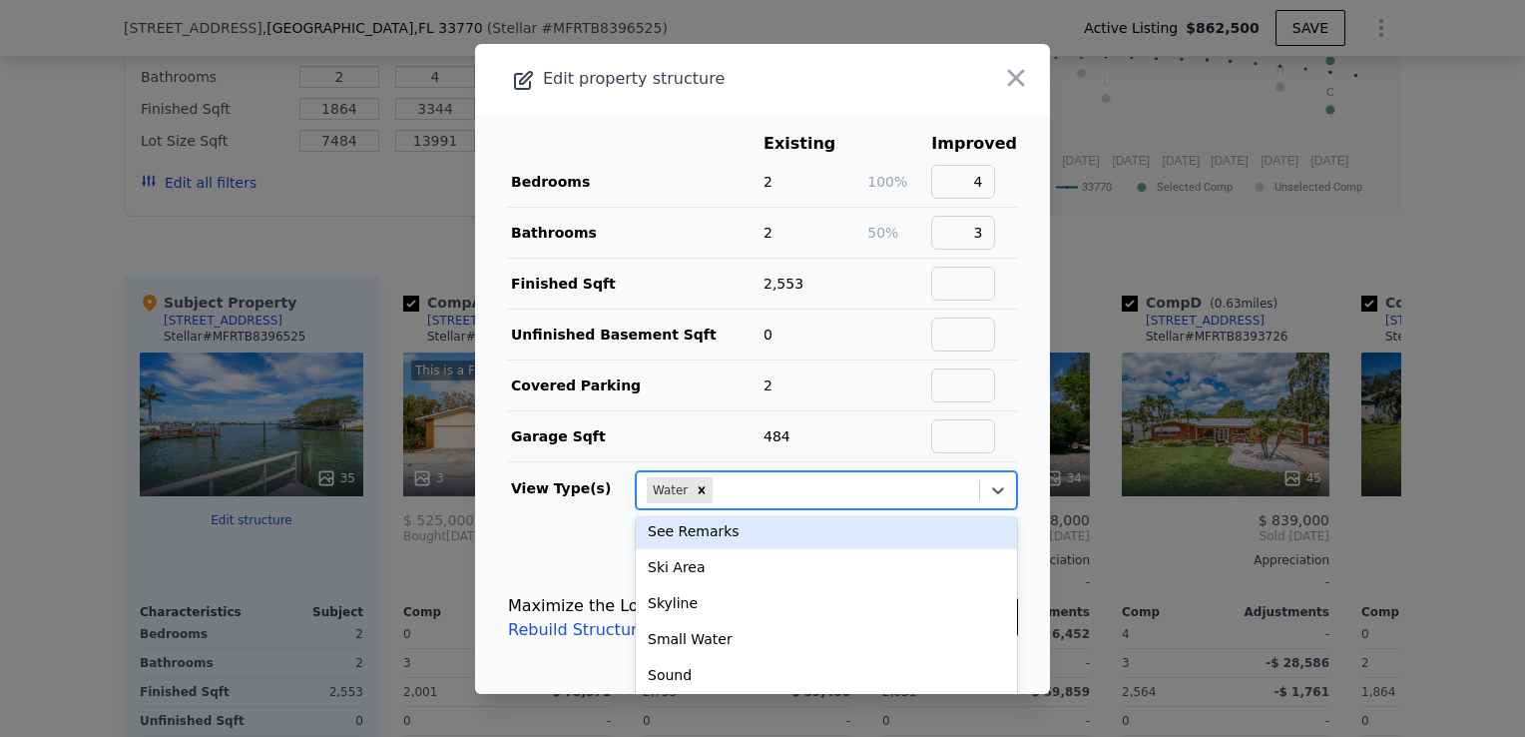
click at [539, 528] on main "Existing Improved Bedrooms 2 100% 4 Bathrooms 2 50% 3 Finished Sqft 2,553 Unfin…" at bounding box center [762, 328] width 575 height 427
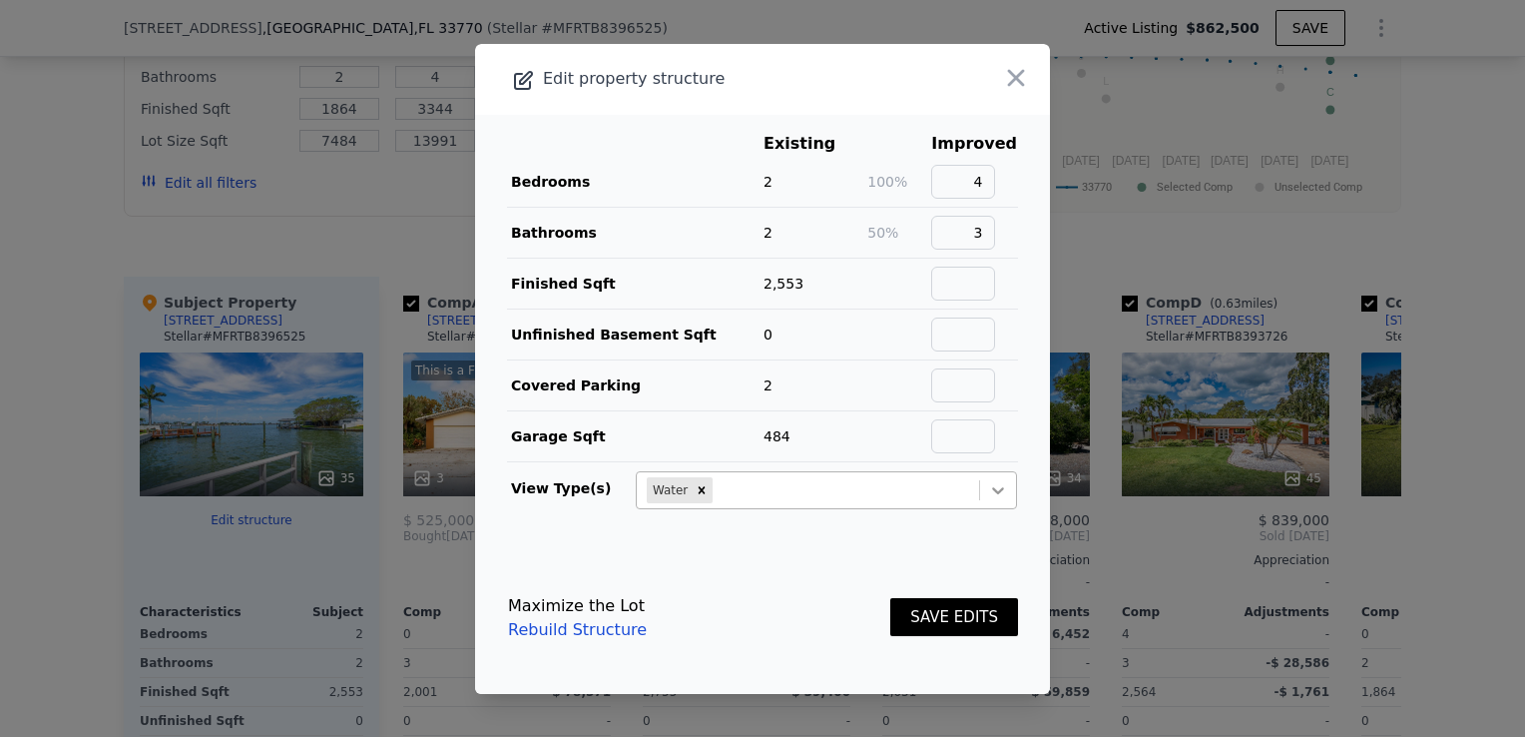
click at [988, 486] on icon at bounding box center [998, 490] width 20 height 20
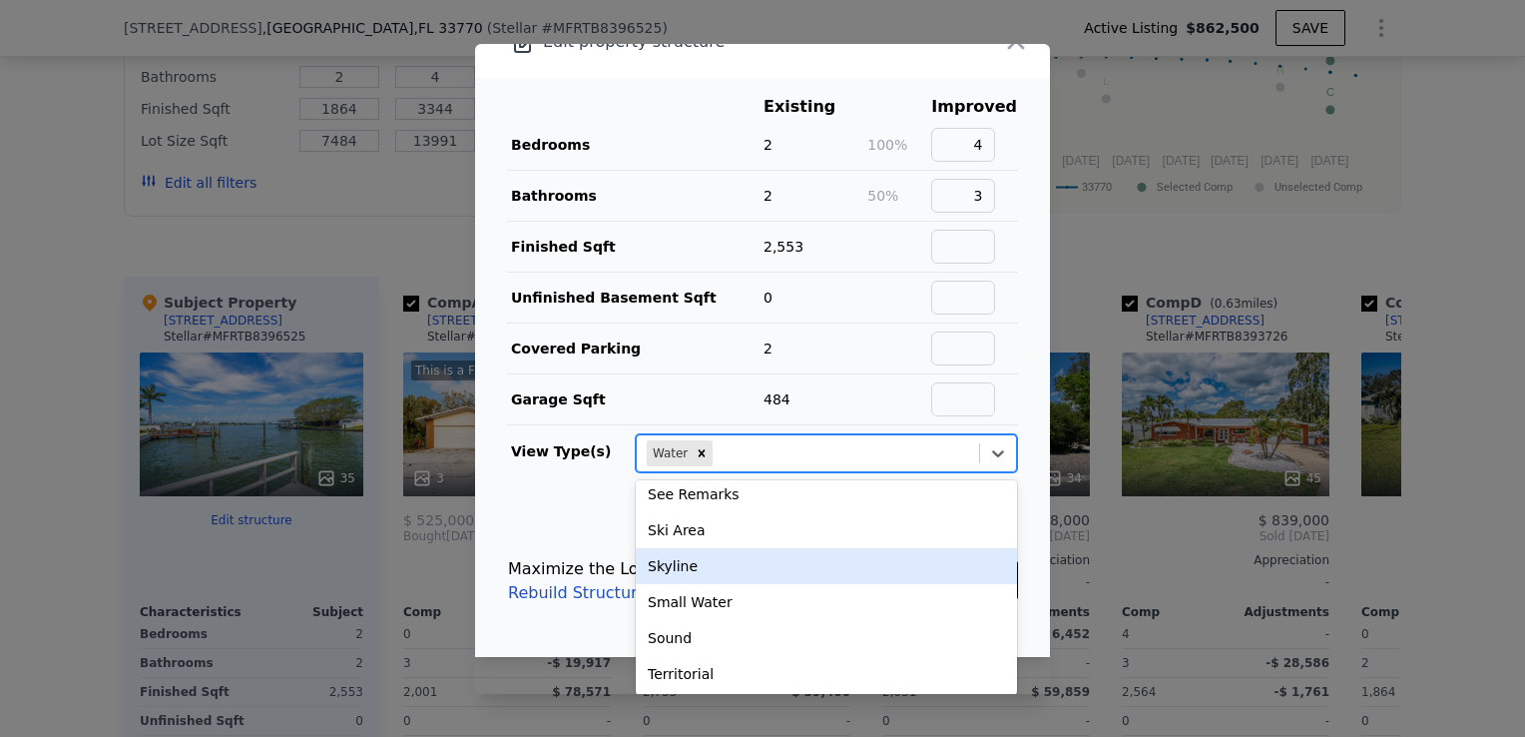
scroll to position [0, 0]
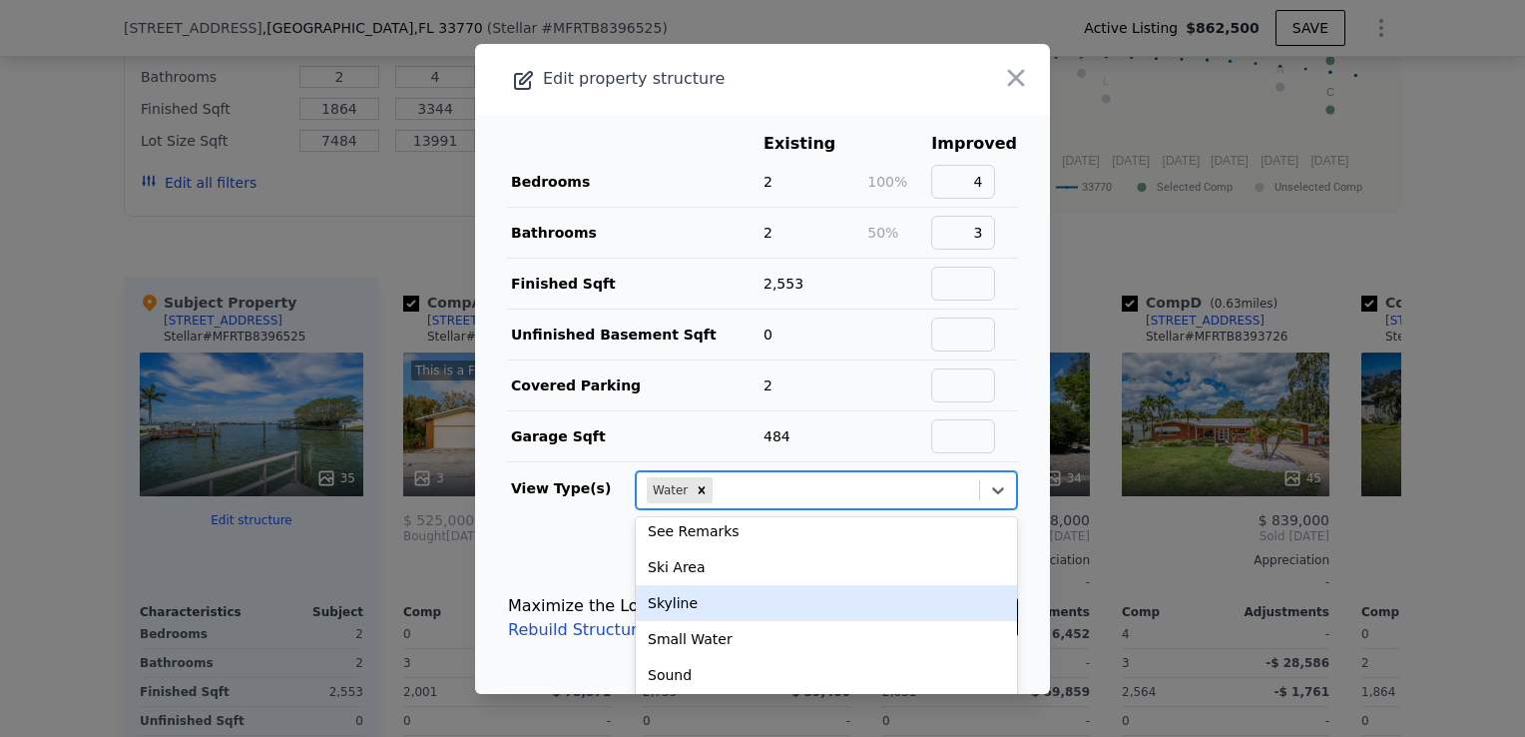
click at [566, 525] on form "Existing Improved Bedrooms 2 100% 4 Bathrooms 2 50% 3 Finished Sqft 2,553 Unfin…" at bounding box center [762, 404] width 575 height 579
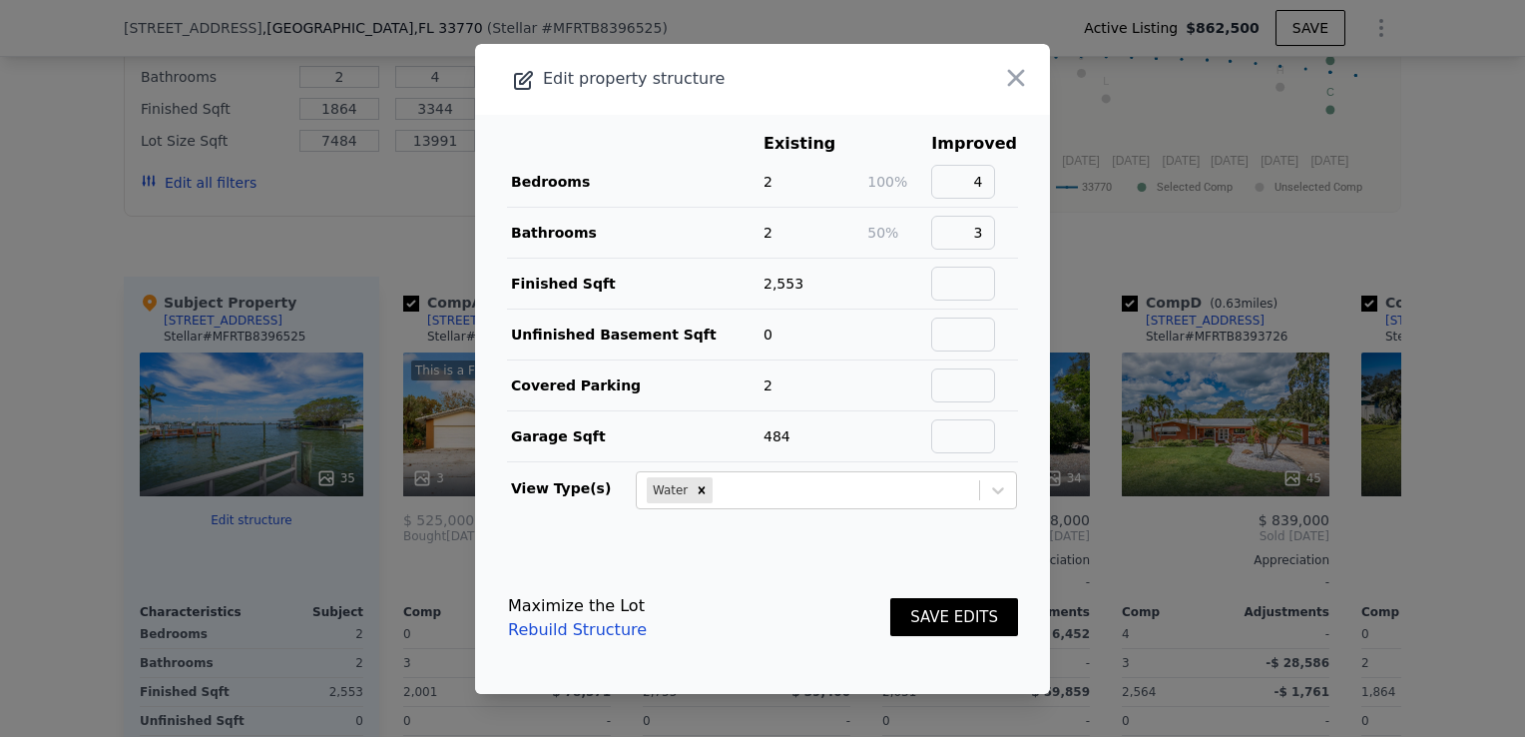
click at [927, 607] on button "SAVE EDITS" at bounding box center [954, 617] width 128 height 39
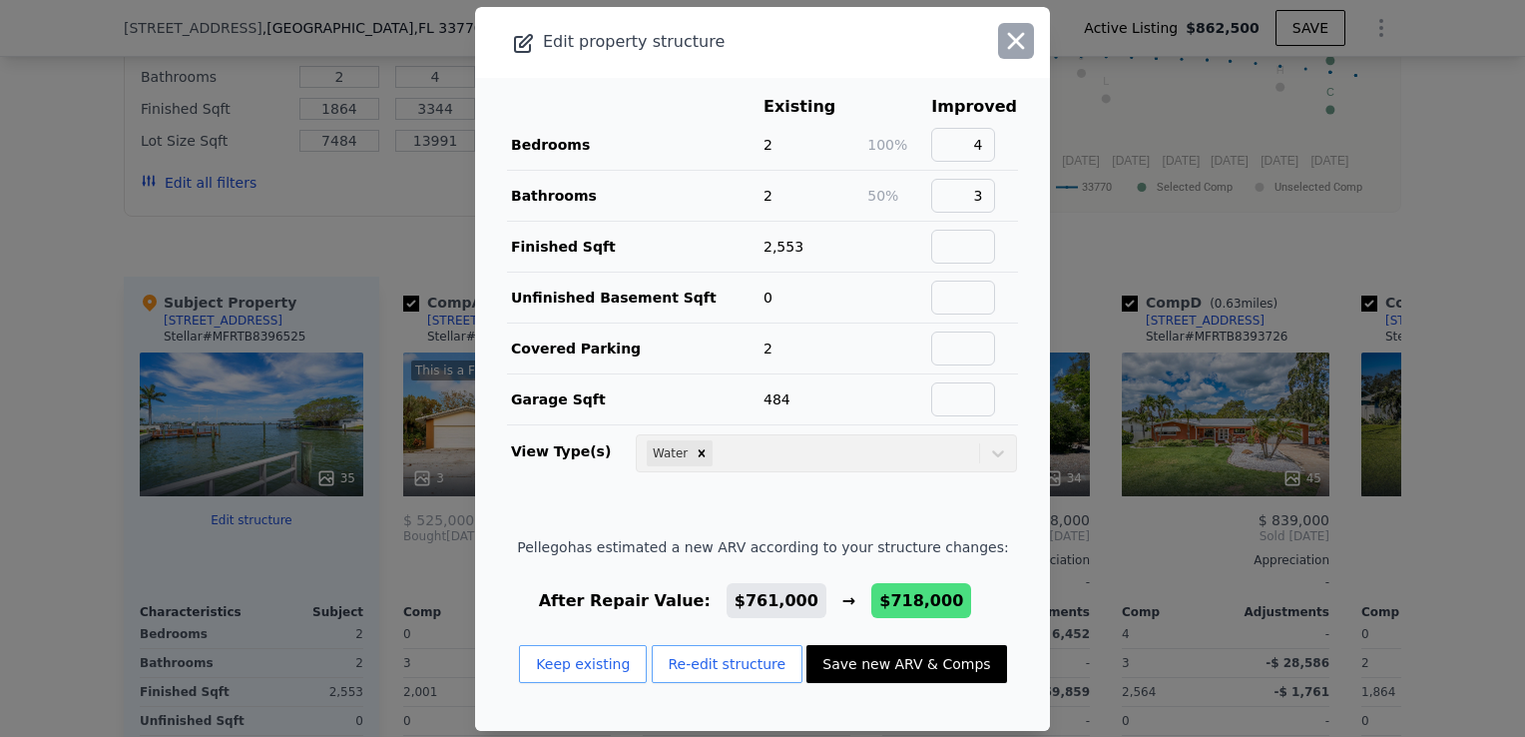
click at [1009, 50] on icon "button" at bounding box center [1016, 41] width 28 height 28
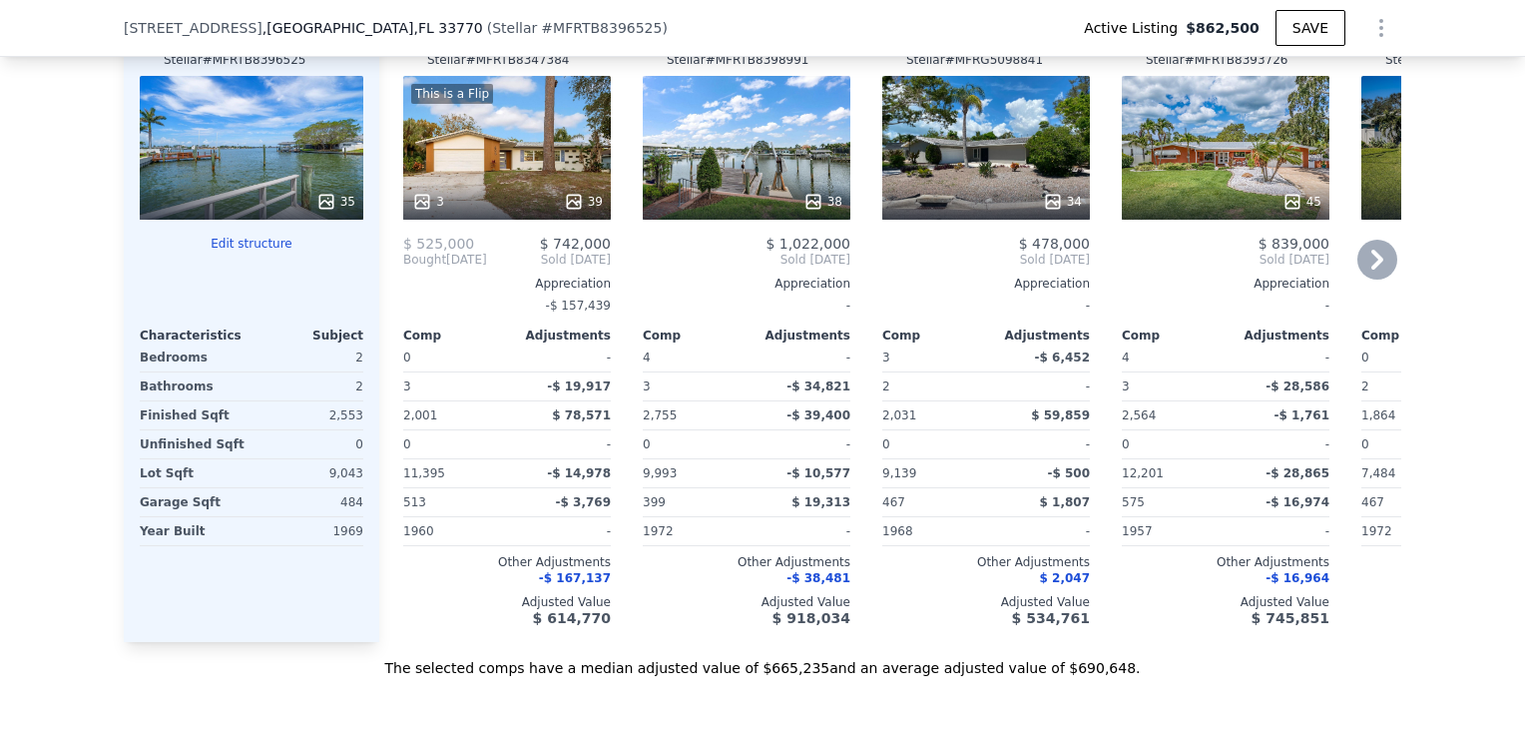
scroll to position [2188, 0]
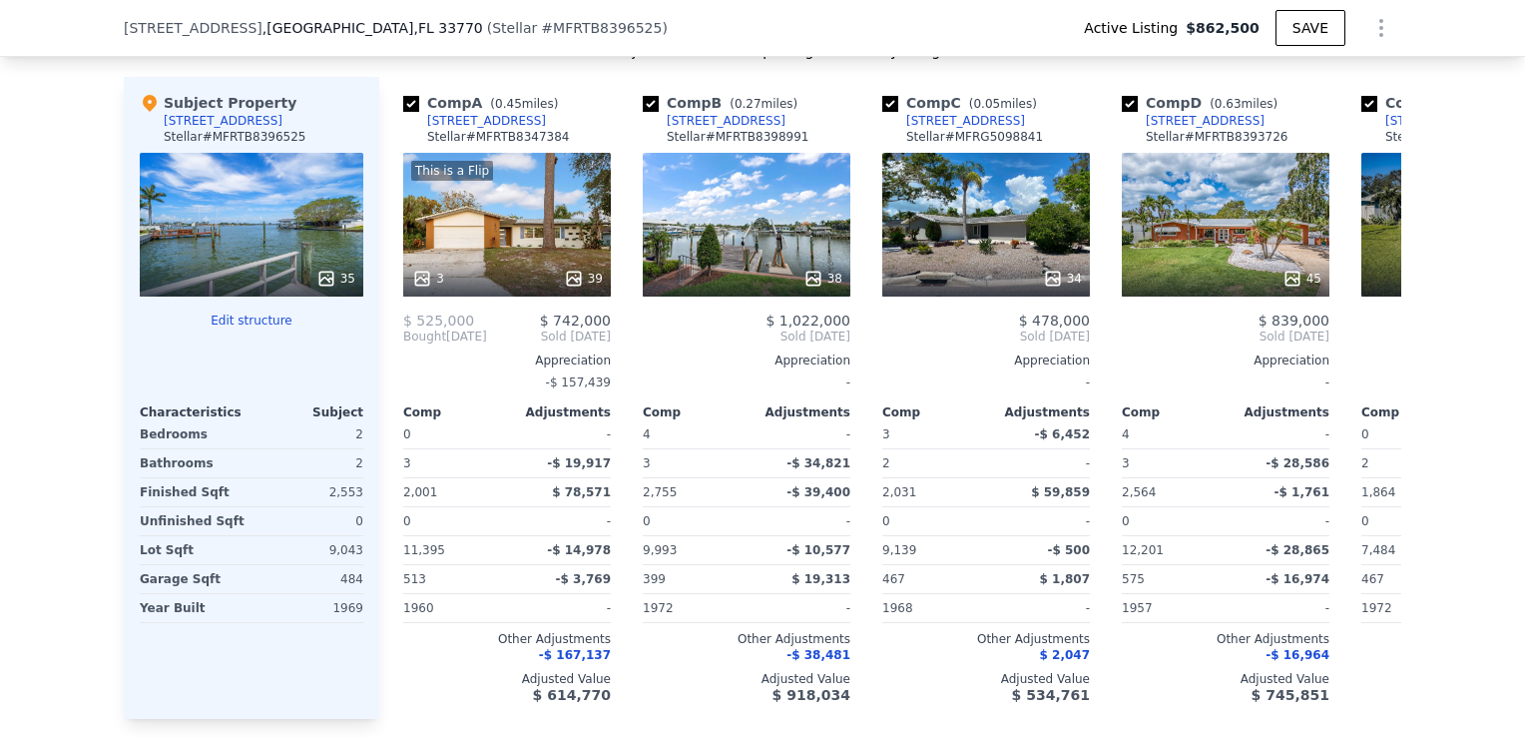
click at [256, 313] on button "Edit structure" at bounding box center [252, 320] width 224 height 16
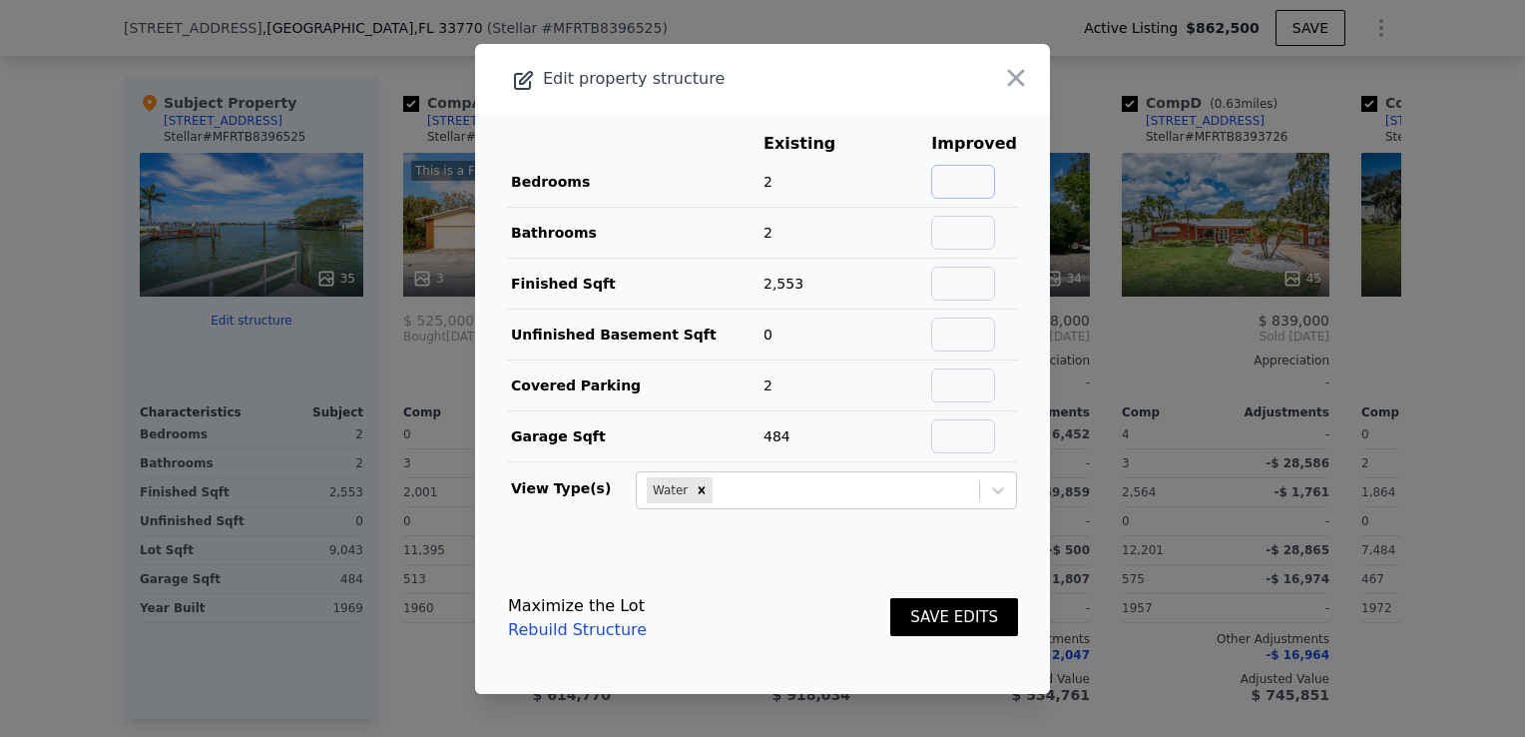
click at [959, 191] on input "text" at bounding box center [963, 182] width 64 height 34
type input "4"
click at [958, 226] on input "text" at bounding box center [963, 233] width 64 height 34
type input "3"
type input "4"
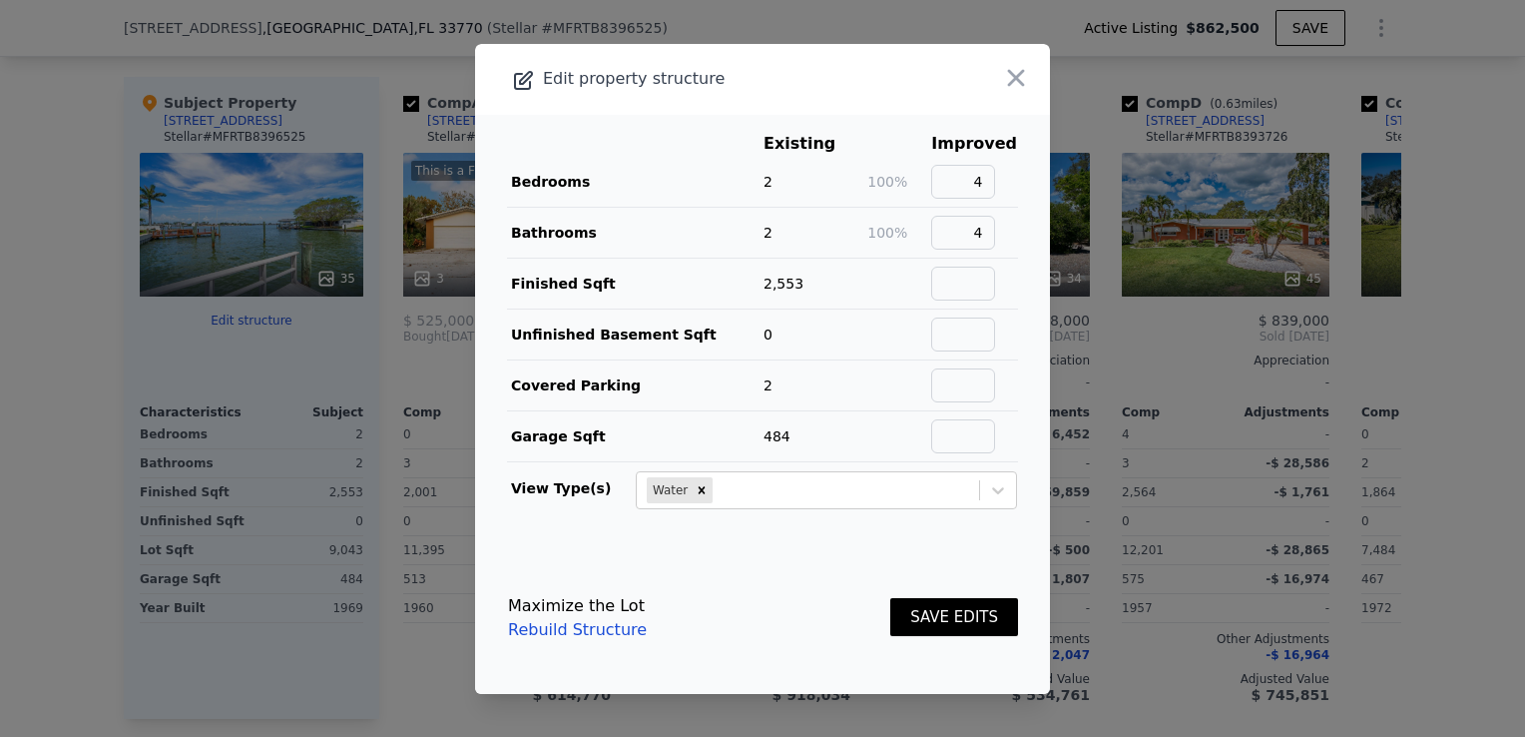
click at [943, 629] on button "SAVE EDITS" at bounding box center [954, 617] width 128 height 39
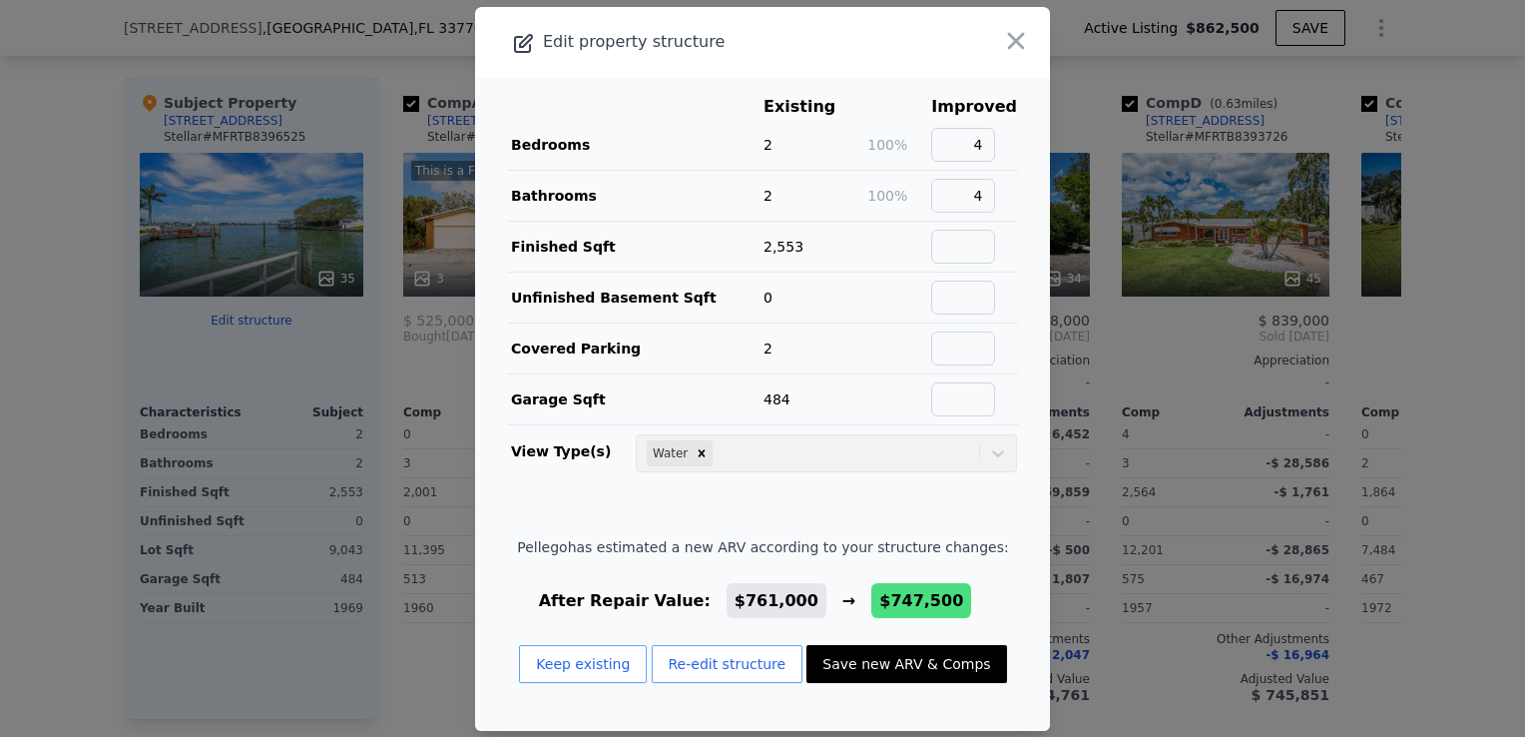
click at [898, 661] on button "Save new ARV & Comps" at bounding box center [907, 664] width 200 height 38
type input "3"
type input "5"
type input "3200"
checkbox input "false"
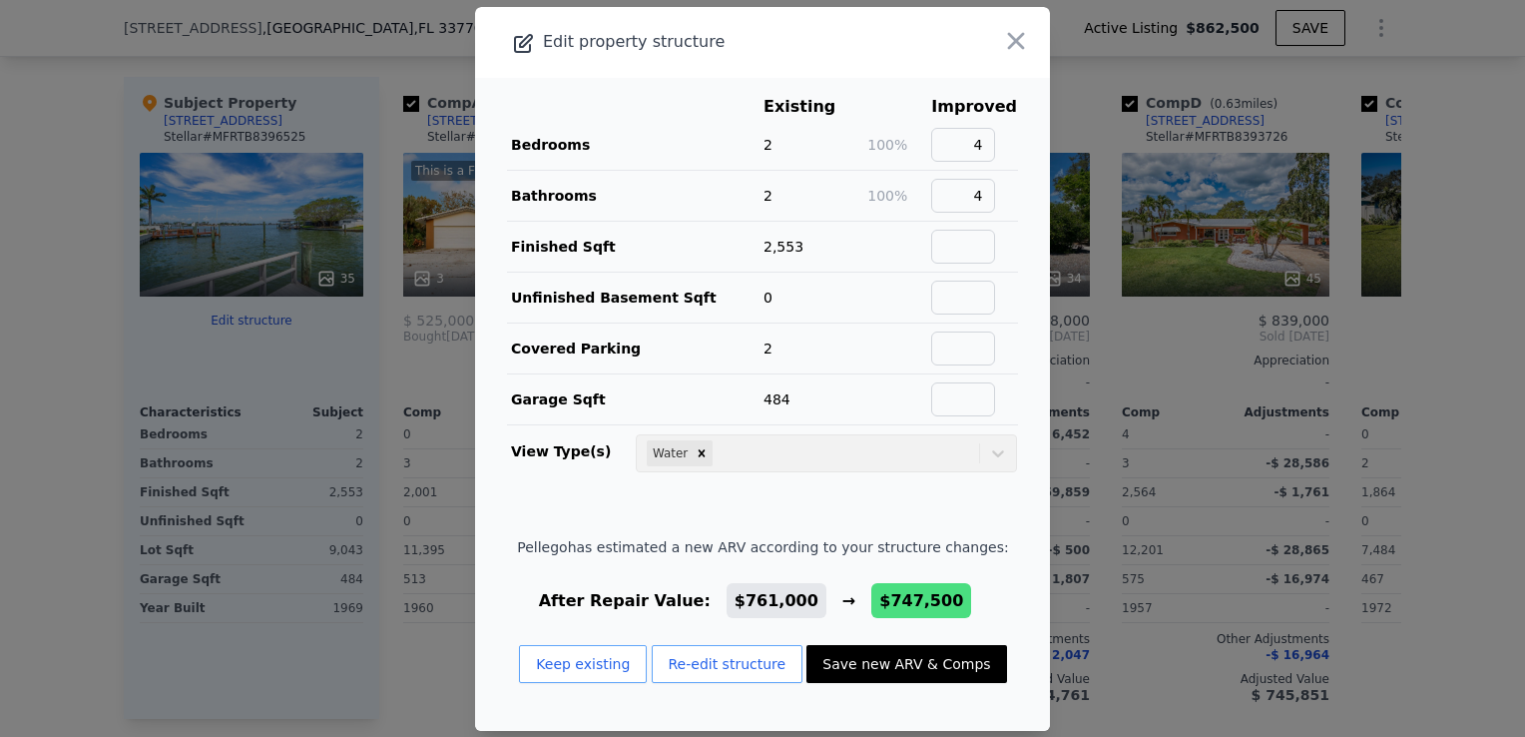
checkbox input "true"
type input "$ 747,500"
type input "-$ 217,247"
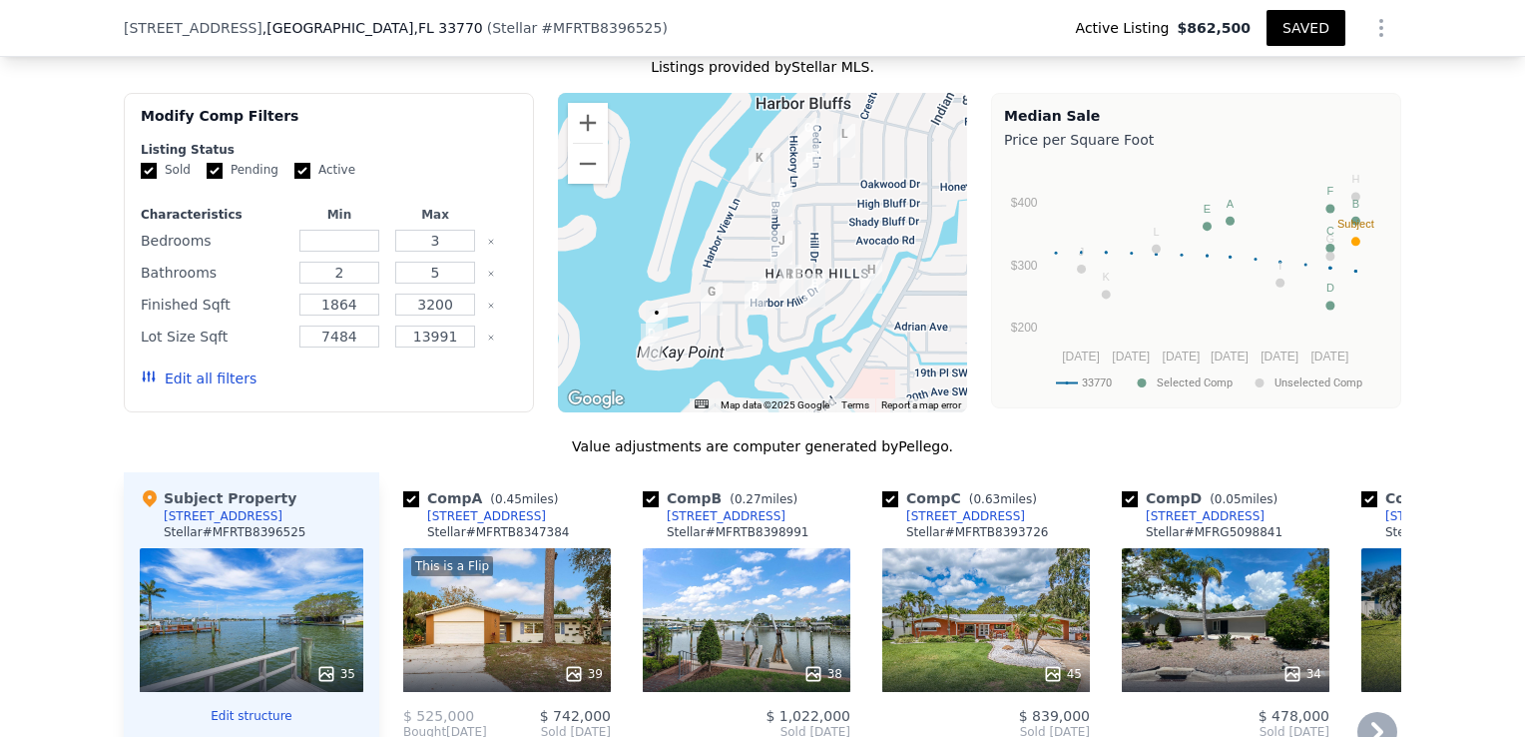
scroll to position [1789, 0]
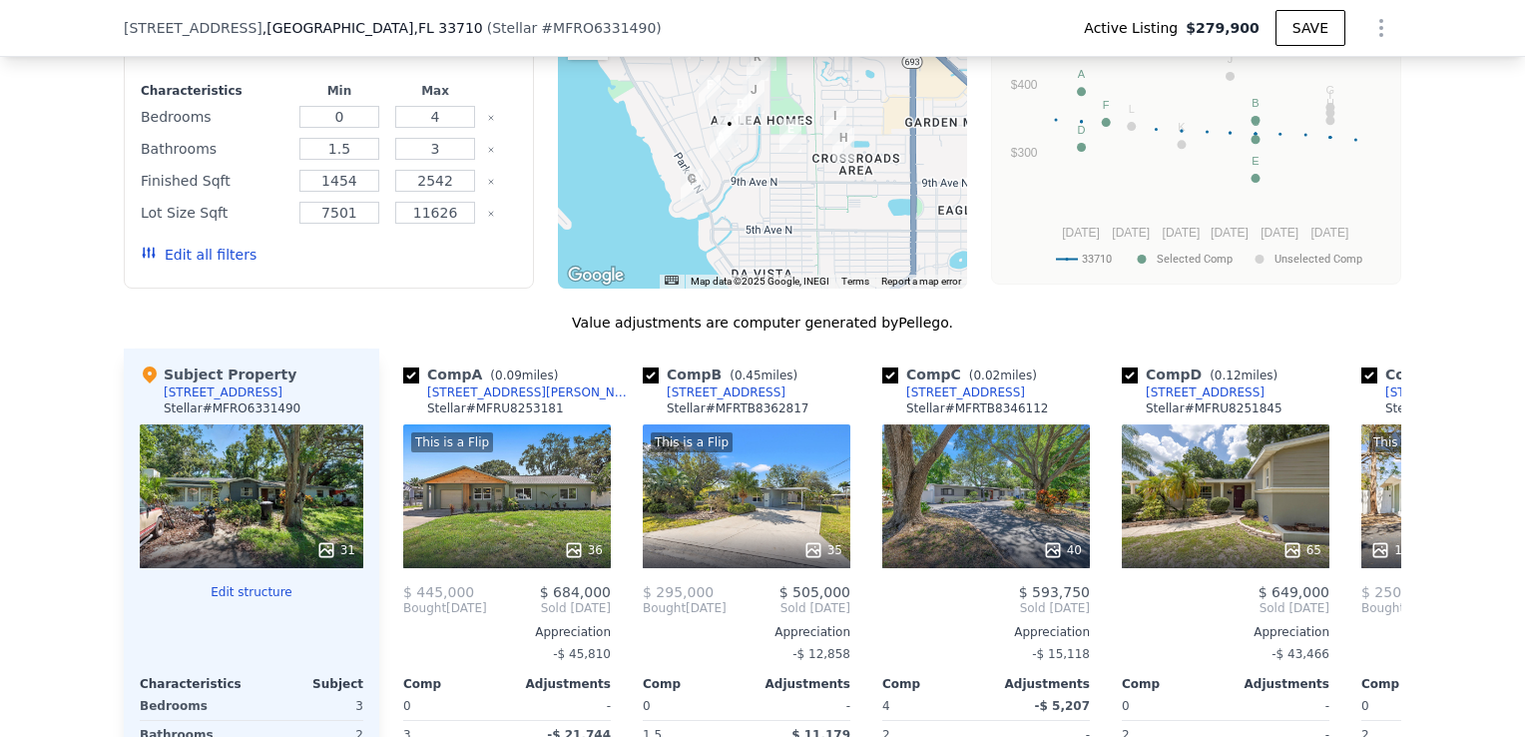
scroll to position [1789, 0]
